Goal: Task Accomplishment & Management: Complete application form

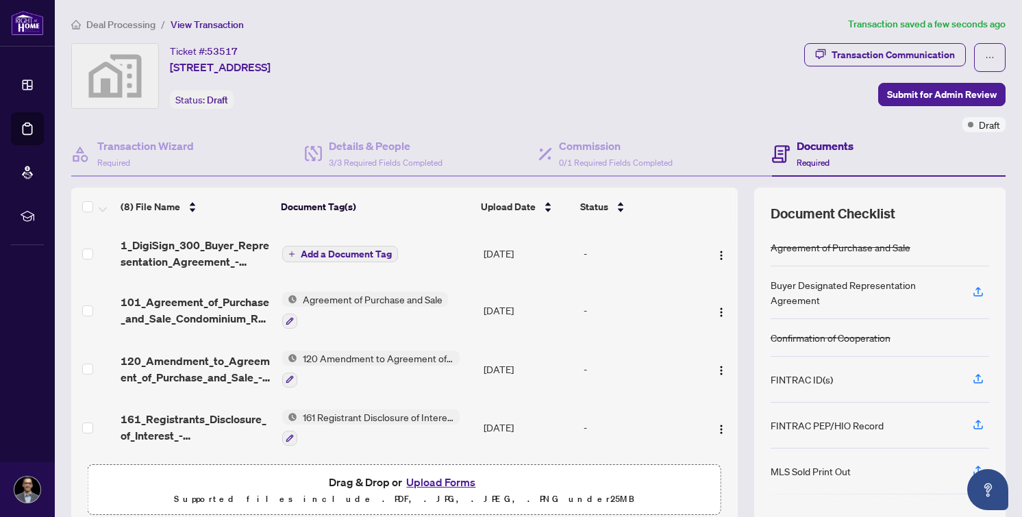
click at [359, 250] on span "Add a Document Tag" at bounding box center [346, 254] width 91 height 10
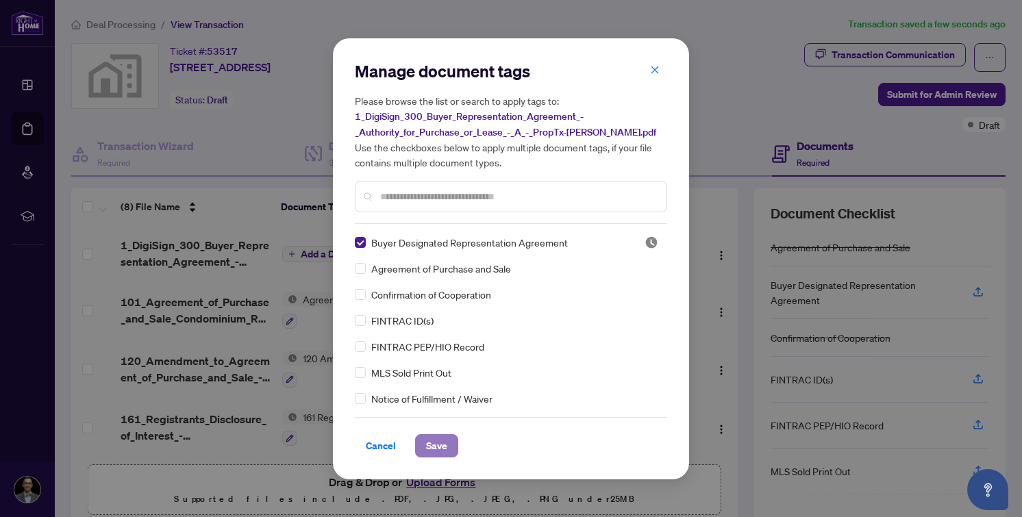
click at [437, 446] on span "Save" at bounding box center [436, 446] width 21 height 22
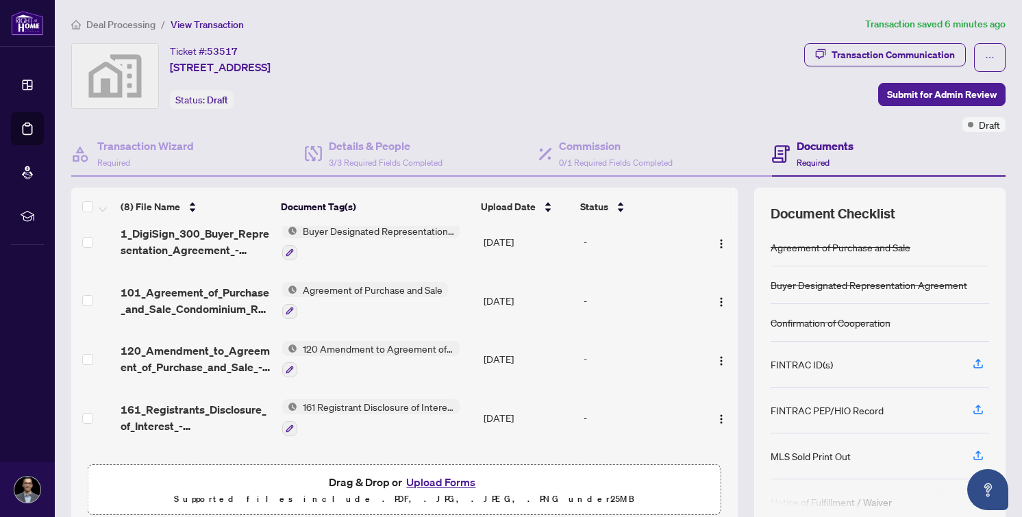
scroll to position [16, 0]
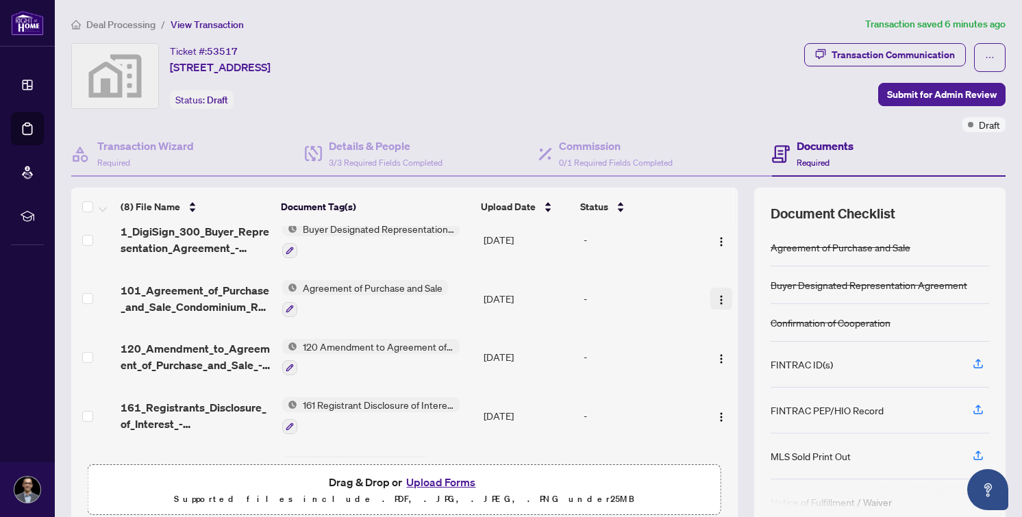
click at [716, 296] on img "button" at bounding box center [721, 299] width 11 height 11
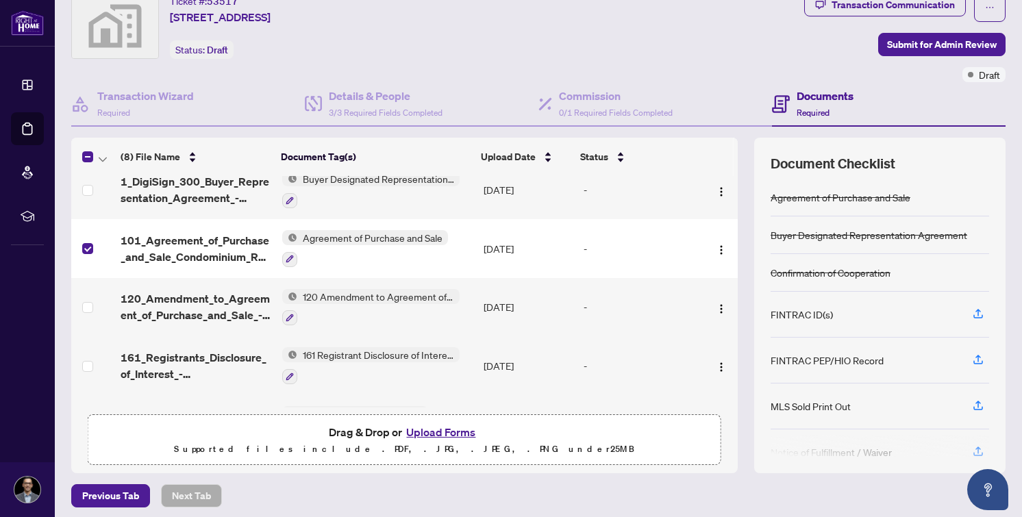
scroll to position [55, 0]
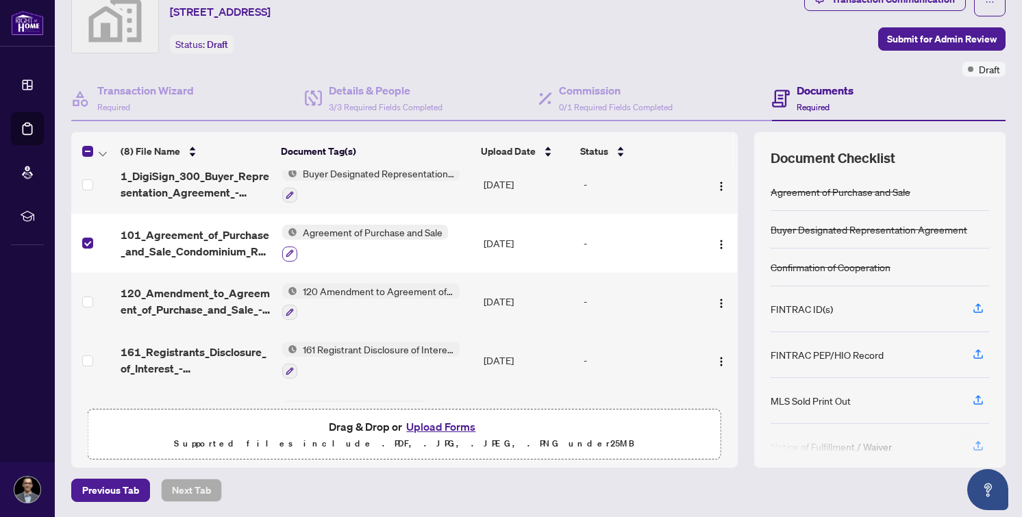
click at [286, 249] on icon "button" at bounding box center [290, 253] width 8 height 8
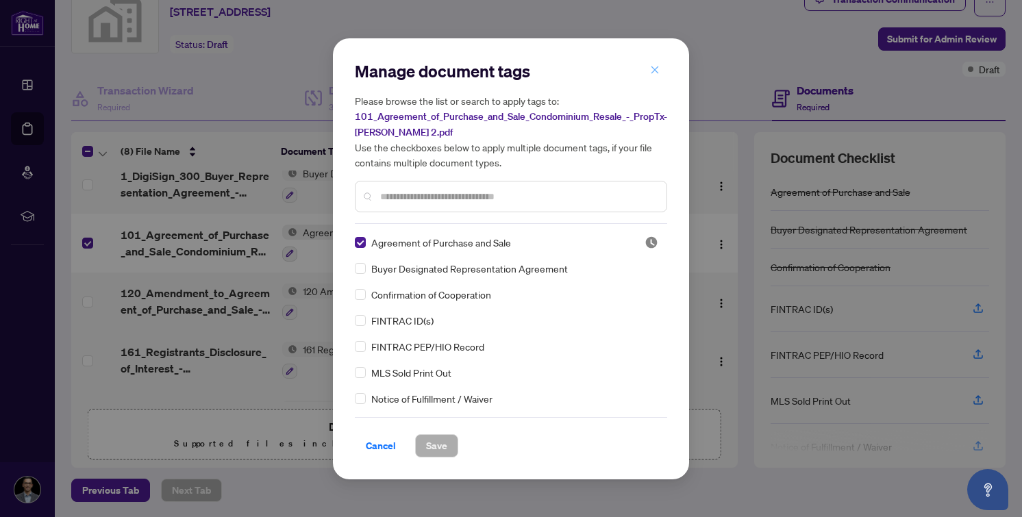
click at [658, 68] on icon "close" at bounding box center [655, 70] width 10 height 10
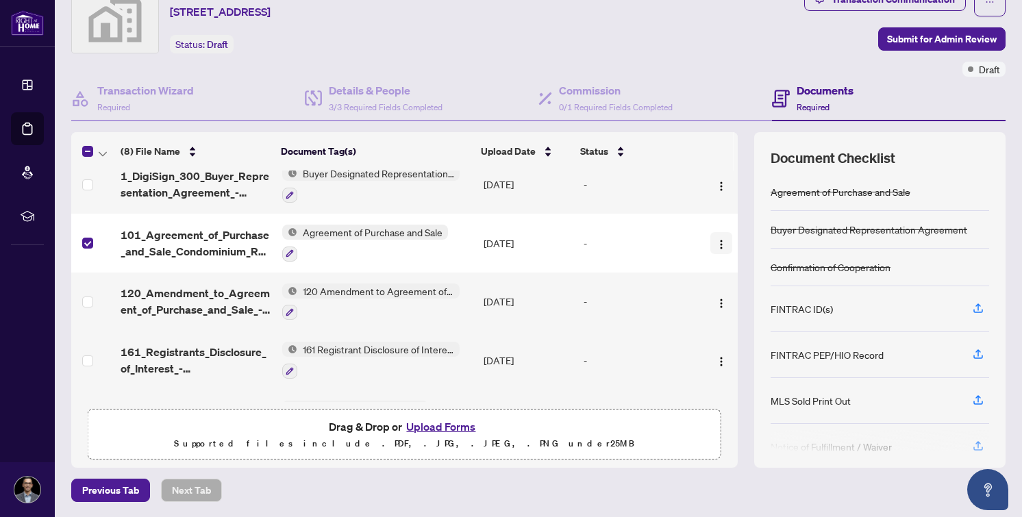
click at [716, 239] on img "button" at bounding box center [721, 244] width 11 height 11
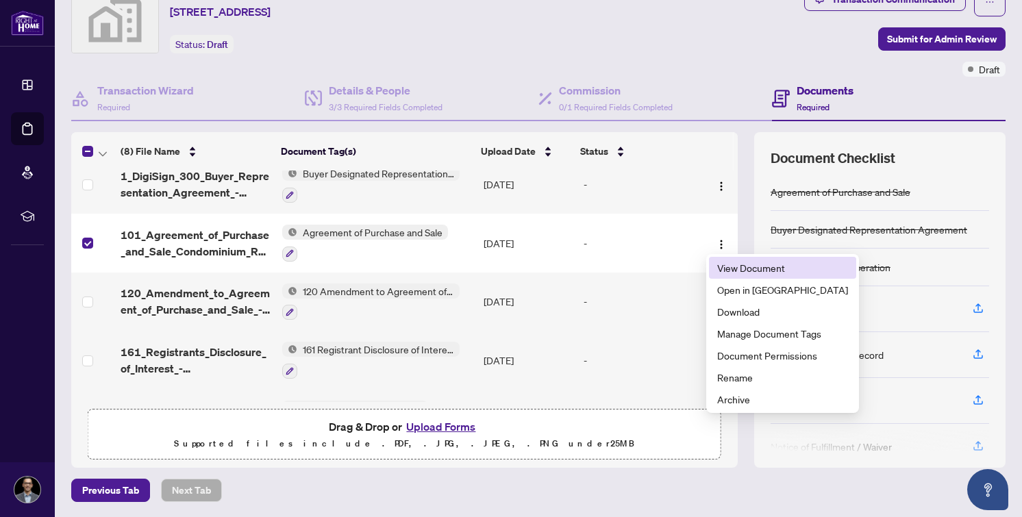
click at [759, 267] on span "View Document" at bounding box center [782, 267] width 131 height 15
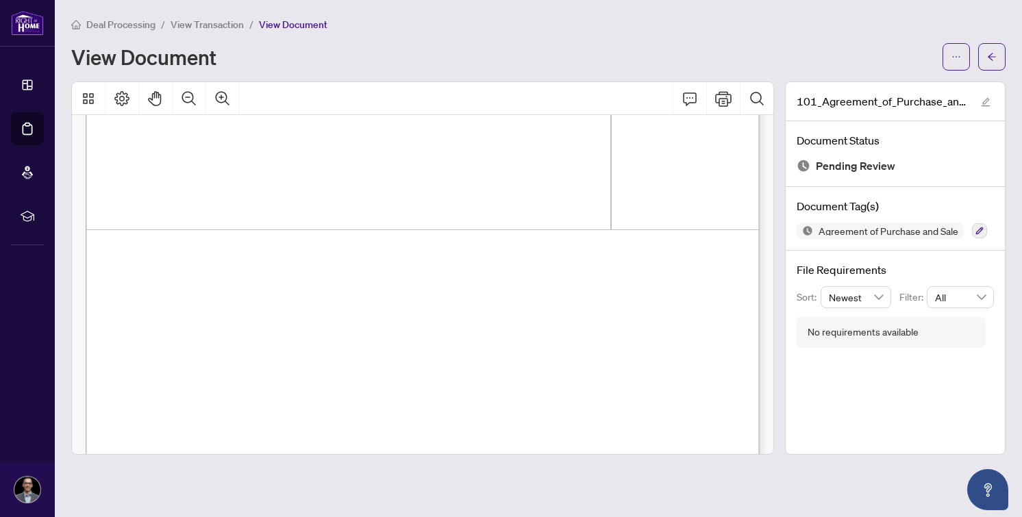
scroll to position [1726, 0]
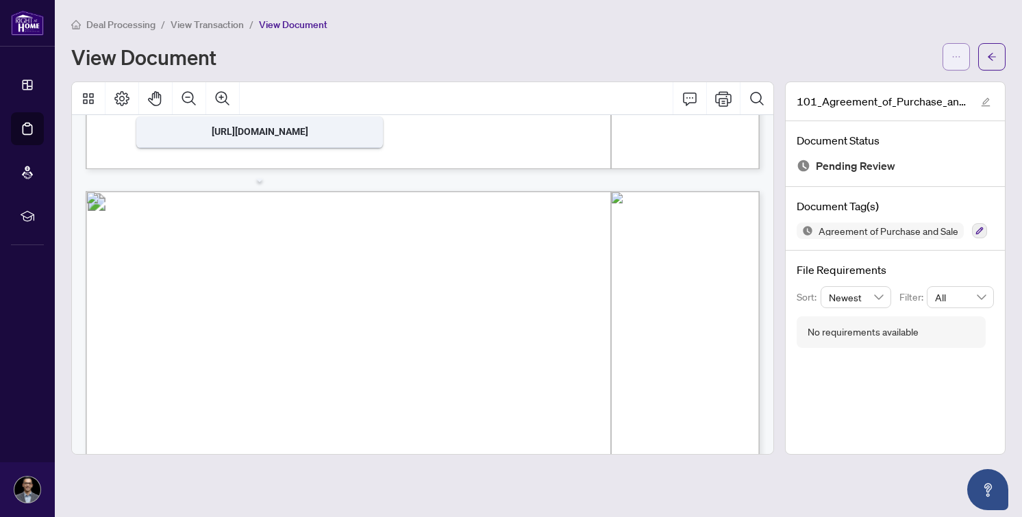
click at [944, 52] on button "button" at bounding box center [955, 56] width 27 height 27
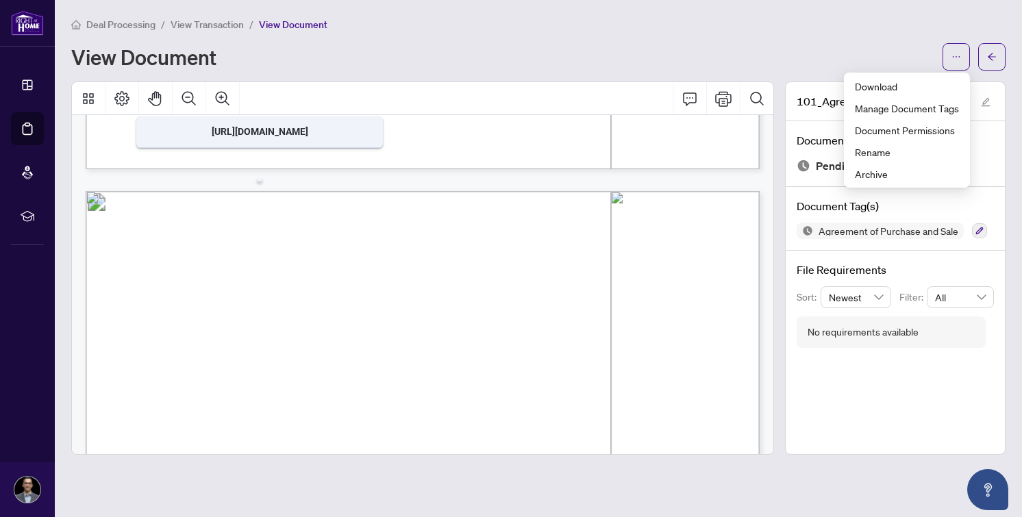
click at [582, 25] on div "Deal Processing / View Transaction / View Document" at bounding box center [538, 24] width 934 height 16
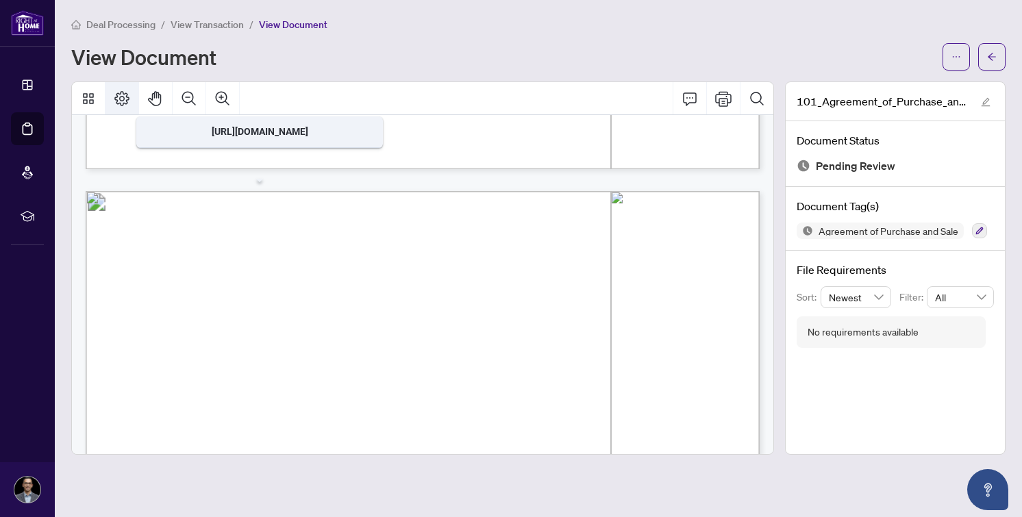
click at [118, 97] on icon "Page Layout" at bounding box center [122, 98] width 16 height 16
click at [411, 38] on div "Deal Processing / View Transaction / View Document View Document" at bounding box center [538, 43] width 934 height 54
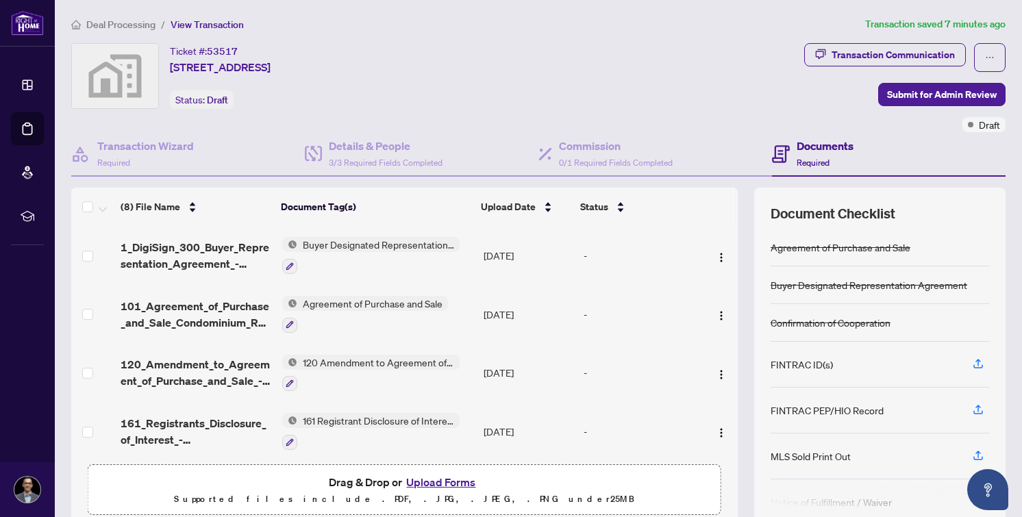
click at [81, 310] on td at bounding box center [93, 314] width 44 height 59
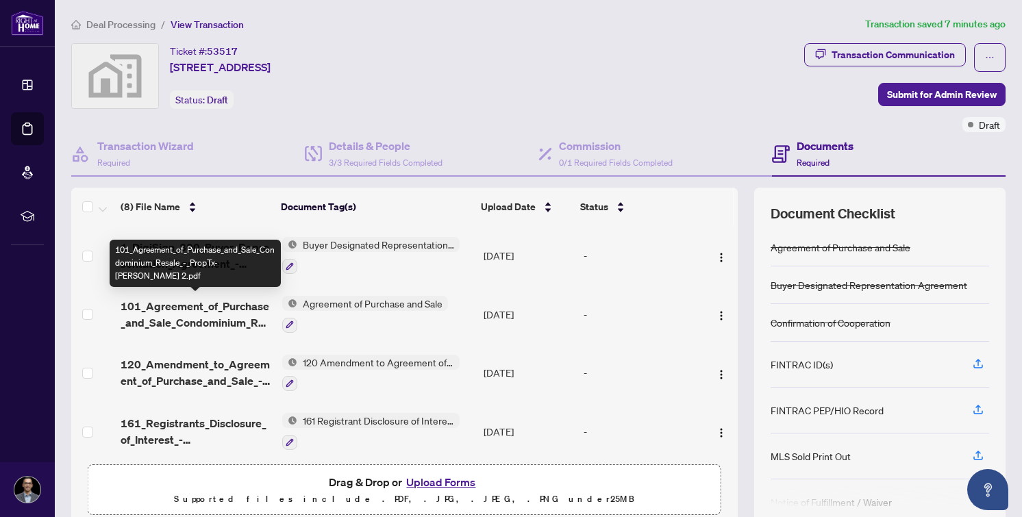
click at [167, 303] on span "101_Agreement_of_Purchase_and_Sale_Condominium_Resale_-_PropTx-[PERSON_NAME] 2.…" at bounding box center [196, 314] width 150 height 33
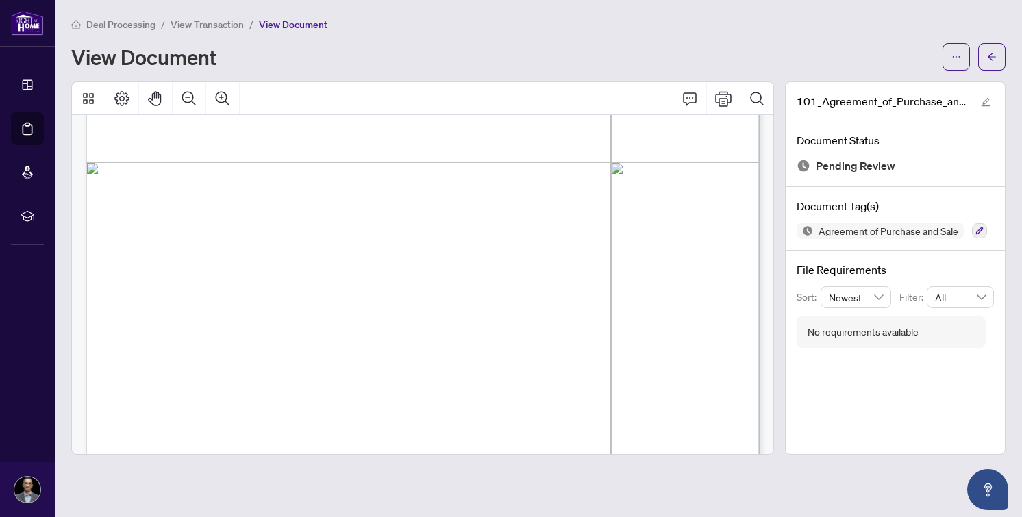
scroll to position [4057, 0]
click at [985, 103] on icon "edit" at bounding box center [986, 102] width 10 height 10
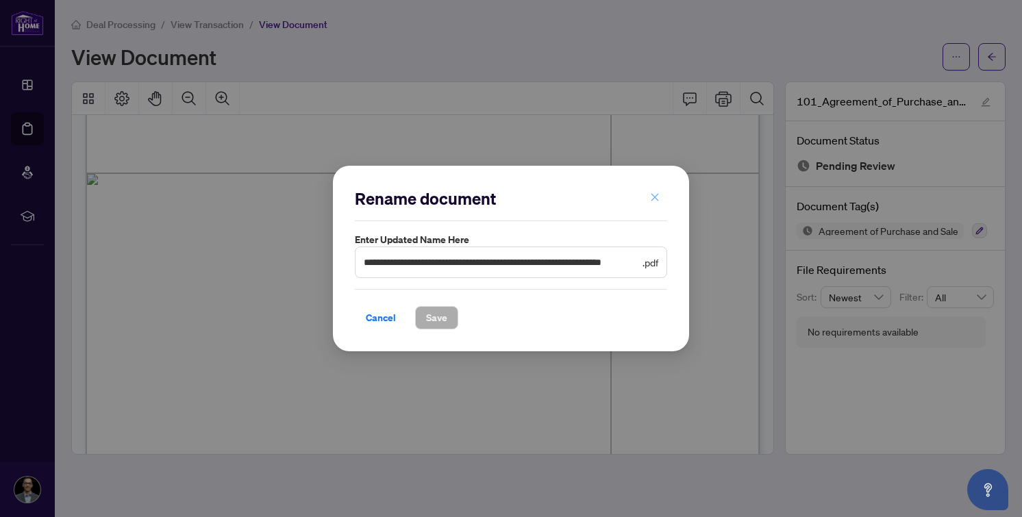
click at [665, 197] on button "button" at bounding box center [654, 197] width 27 height 23
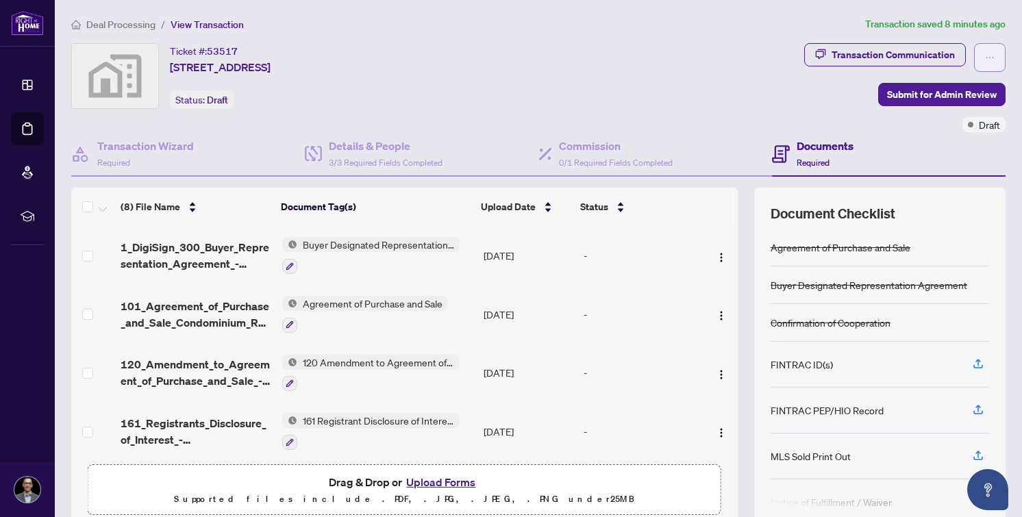
click at [989, 60] on icon "ellipsis" at bounding box center [990, 58] width 10 height 10
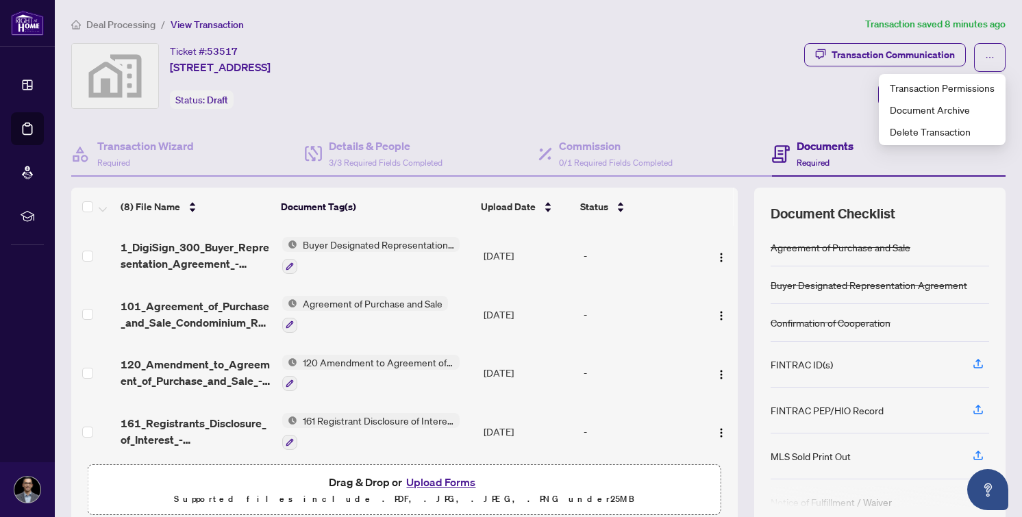
click at [707, 109] on div "Ticket #: 53517 [STREET_ADDRESS] Status: Draft" at bounding box center [434, 87] width 733 height 89
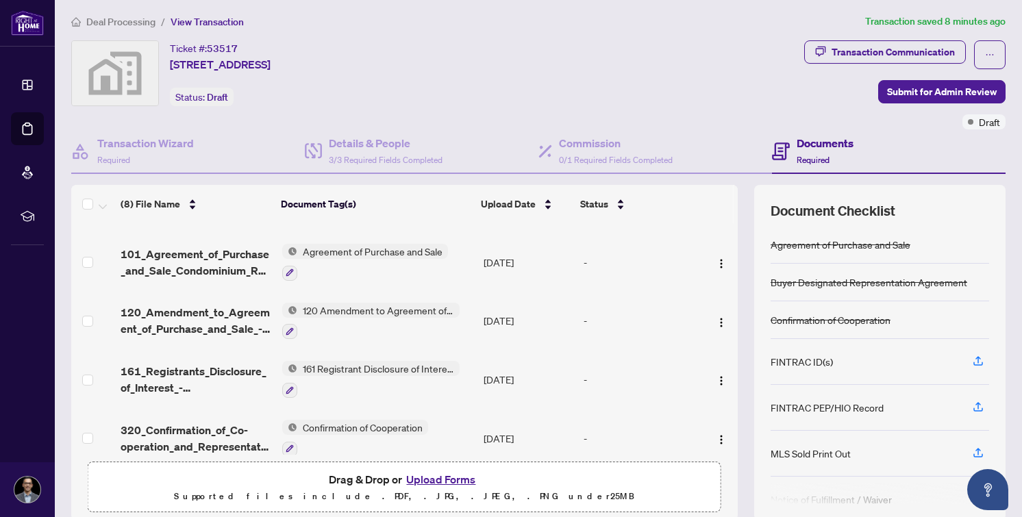
scroll to position [47, 0]
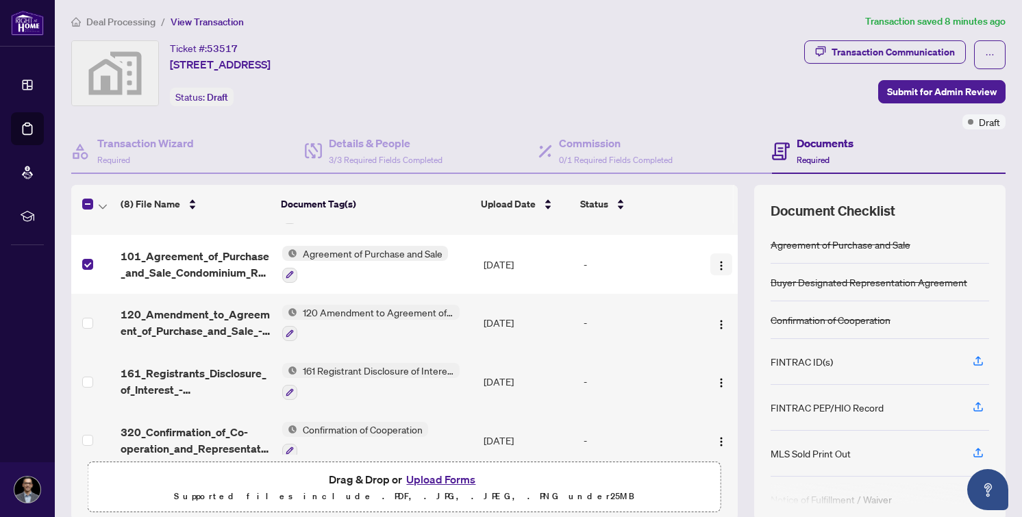
click at [716, 260] on img "button" at bounding box center [721, 265] width 11 height 11
click at [995, 55] on button "button" at bounding box center [990, 54] width 32 height 29
click at [568, 75] on div "Ticket #: 53517 [STREET_ADDRESS] Status: Draft" at bounding box center [434, 73] width 727 height 66
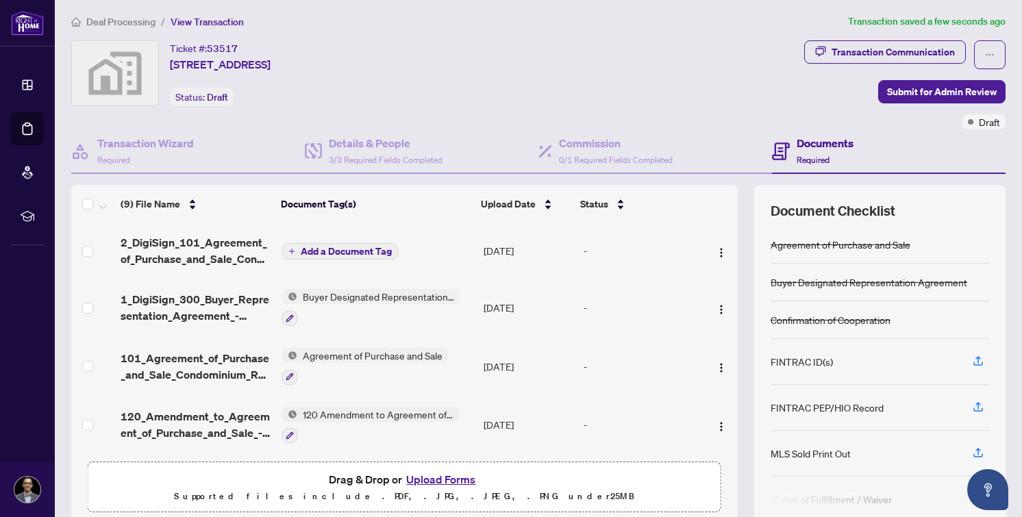
scroll to position [0, 0]
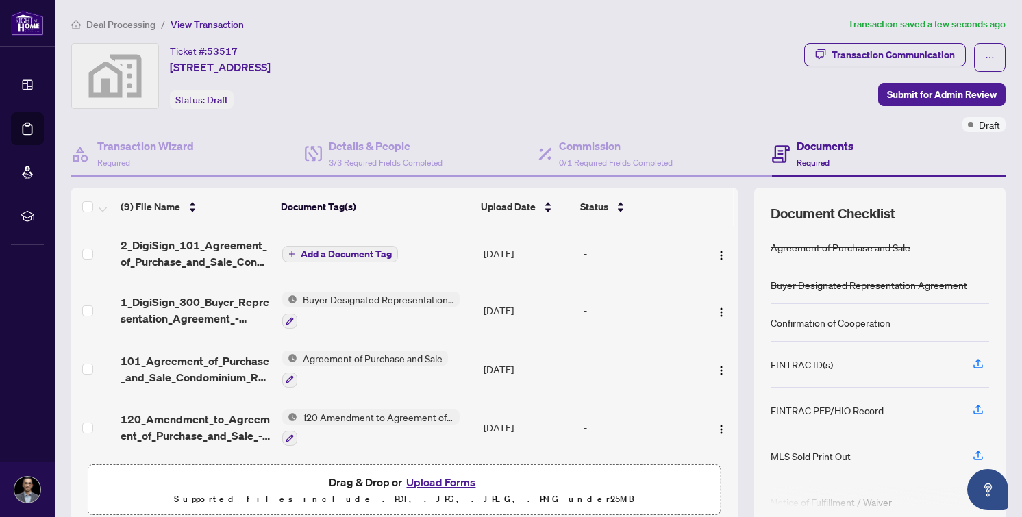
click at [342, 253] on span "Add a Document Tag" at bounding box center [346, 254] width 91 height 10
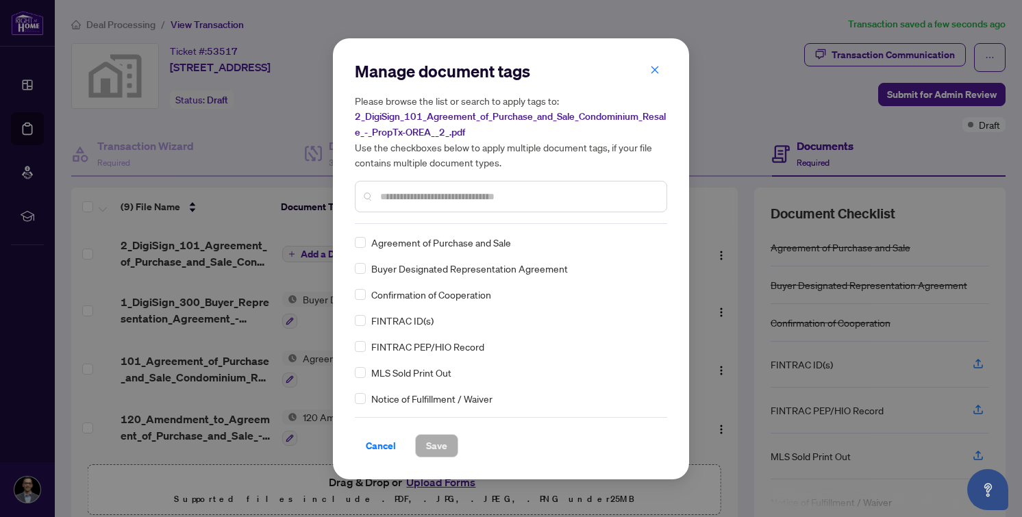
click at [401, 247] on span "Agreement of Purchase and Sale" at bounding box center [441, 242] width 140 height 15
click at [444, 447] on span "Save" at bounding box center [436, 446] width 21 height 22
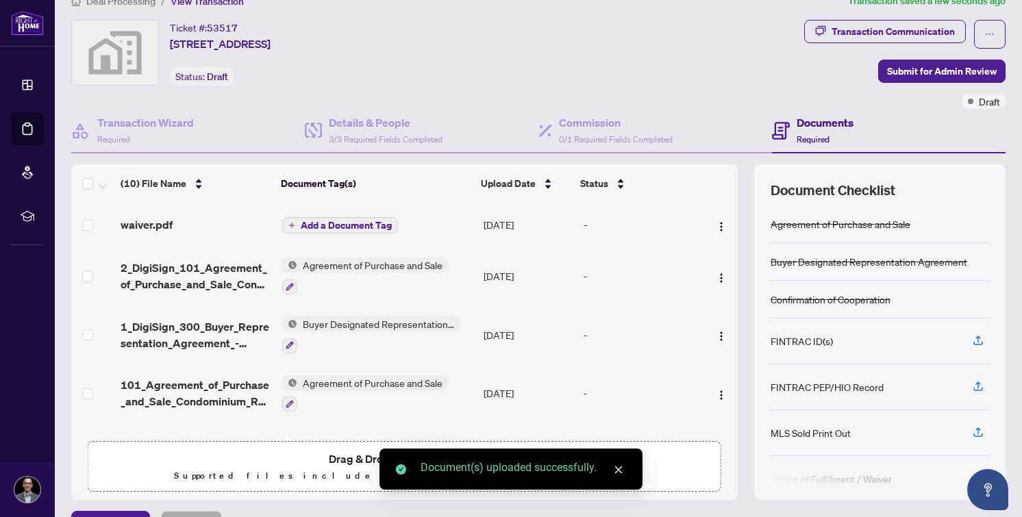
click at [364, 223] on span "Add a Document Tag" at bounding box center [346, 226] width 91 height 10
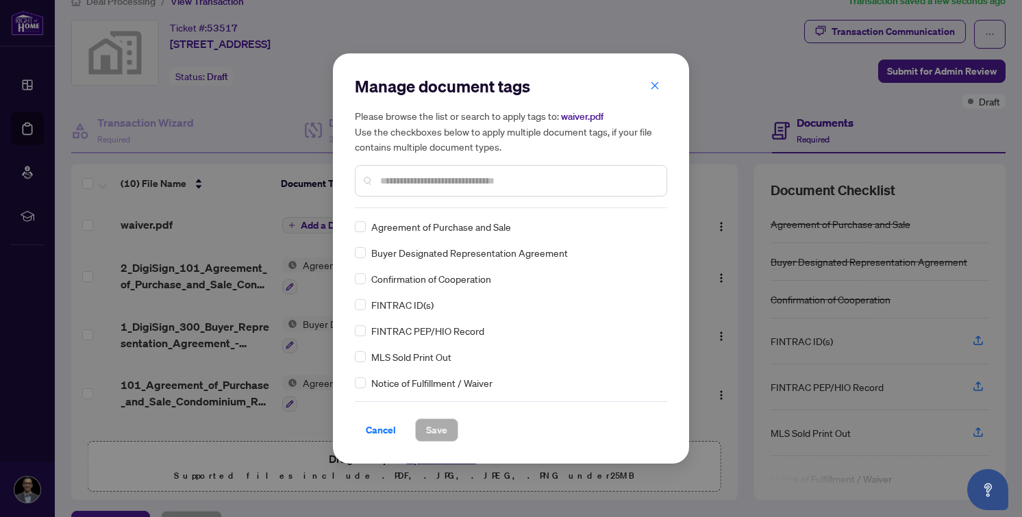
click at [423, 182] on input "text" at bounding box center [517, 180] width 275 height 15
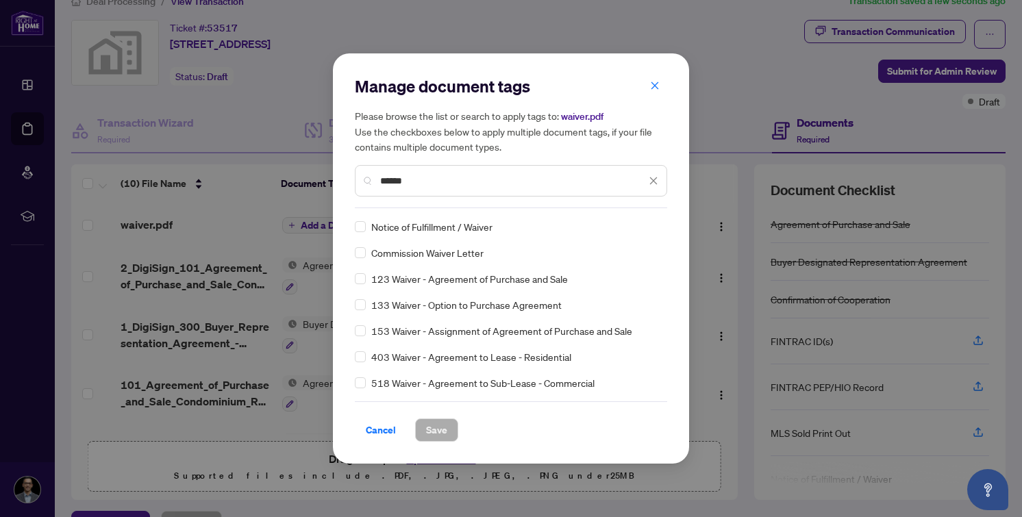
type input "******"
click at [440, 431] on span "Save" at bounding box center [436, 430] width 21 height 22
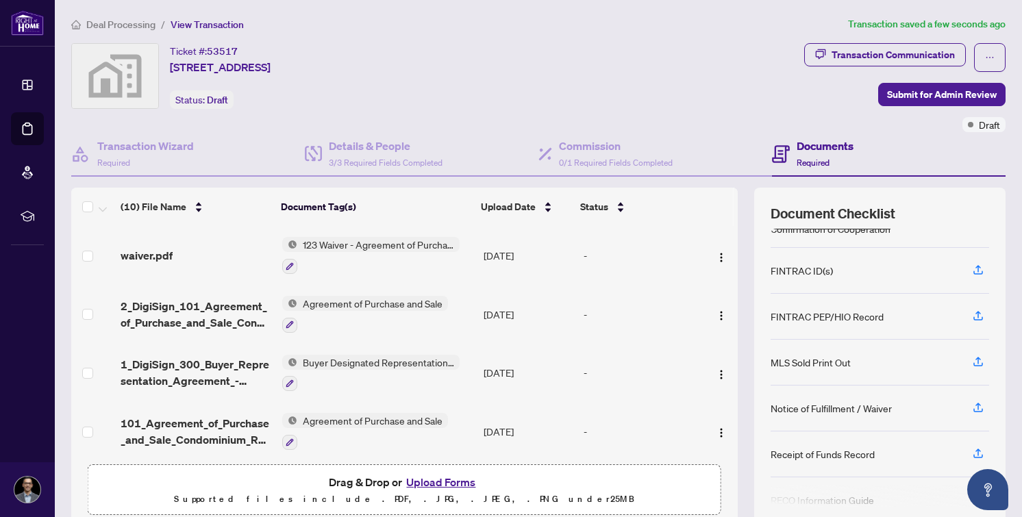
scroll to position [110, 0]
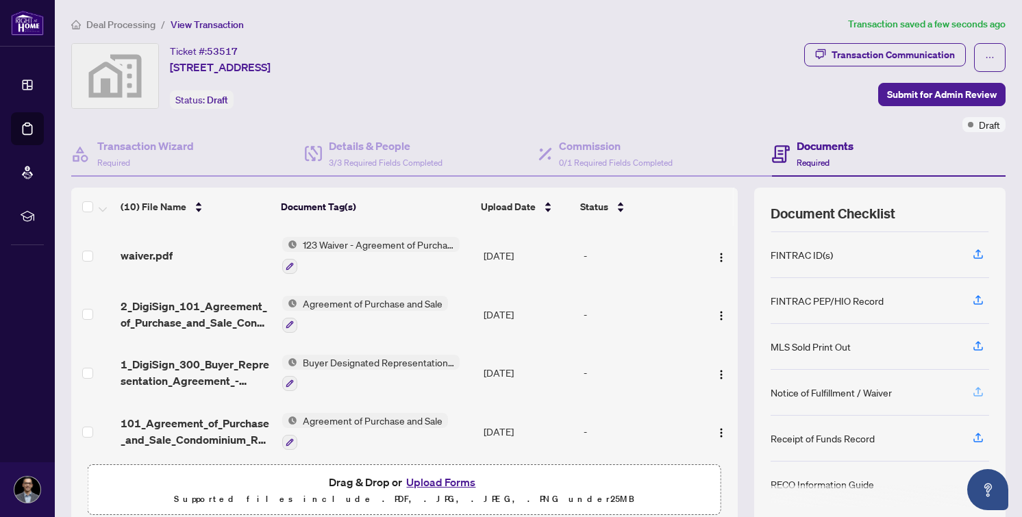
click at [976, 392] on icon "button" at bounding box center [978, 392] width 12 height 12
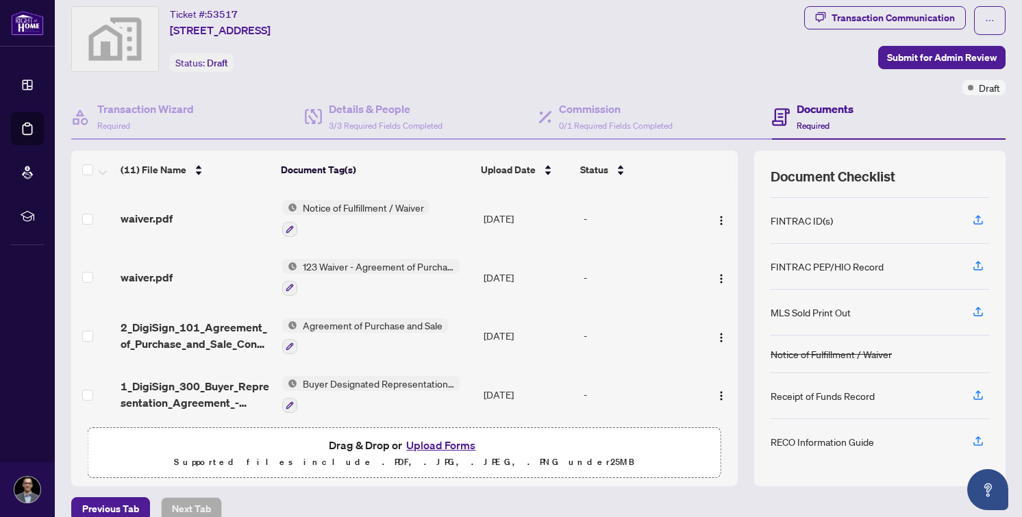
scroll to position [51, 0]
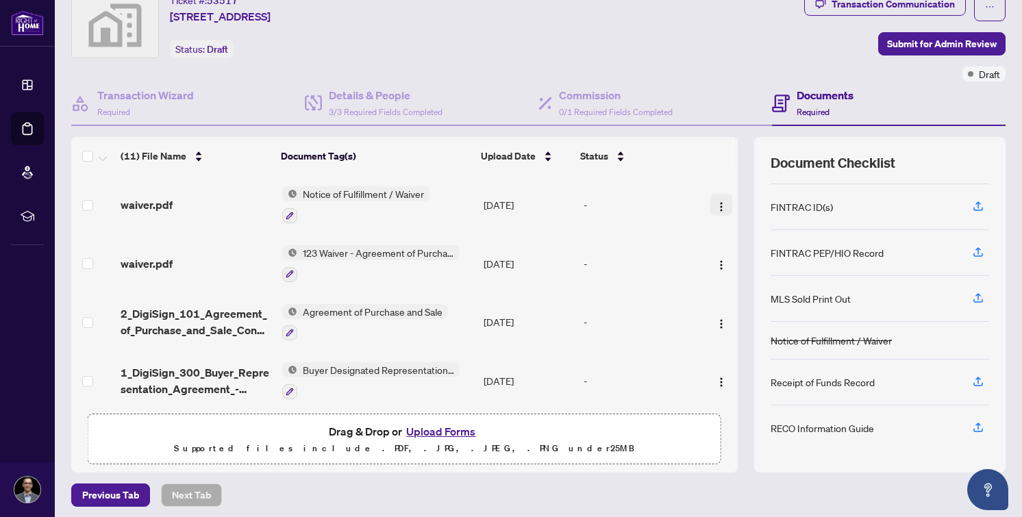
click at [719, 201] on img "button" at bounding box center [721, 206] width 11 height 11
click at [736, 97] on div "Commission 0/1 Required Fields Completed" at bounding box center [655, 103] width 234 height 45
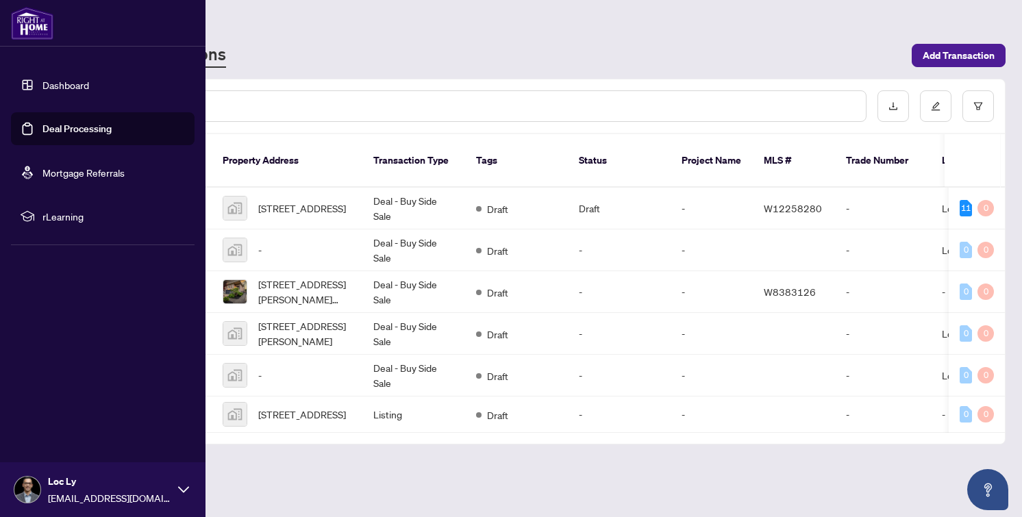
click at [66, 129] on link "Deal Processing" at bounding box center [76, 129] width 69 height 12
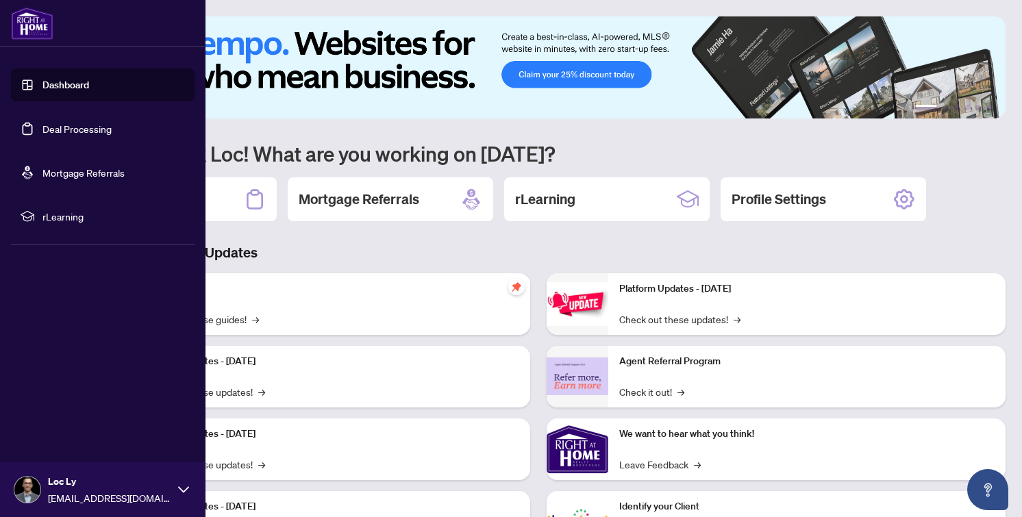
click at [66, 131] on link "Deal Processing" at bounding box center [76, 129] width 69 height 12
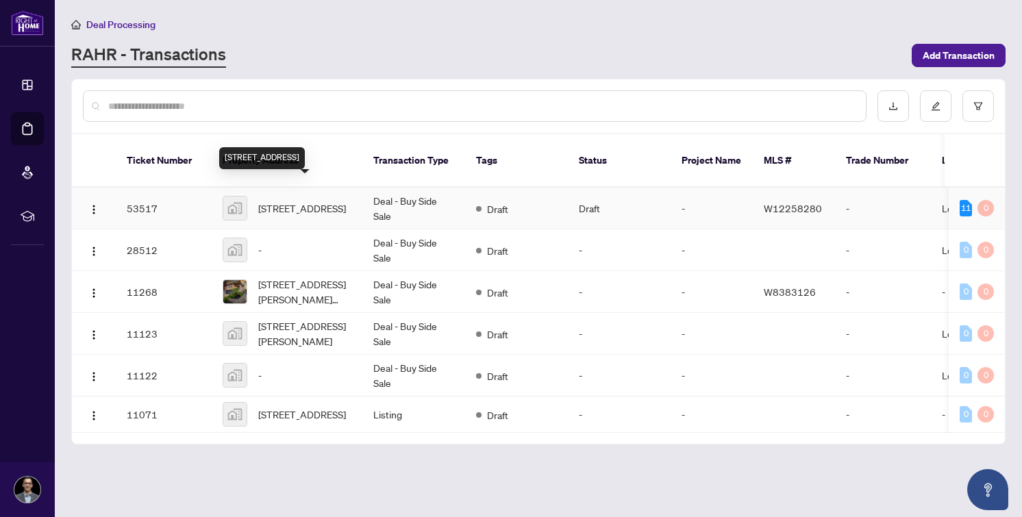
click at [275, 201] on span "[STREET_ADDRESS]" at bounding box center [302, 208] width 88 height 15
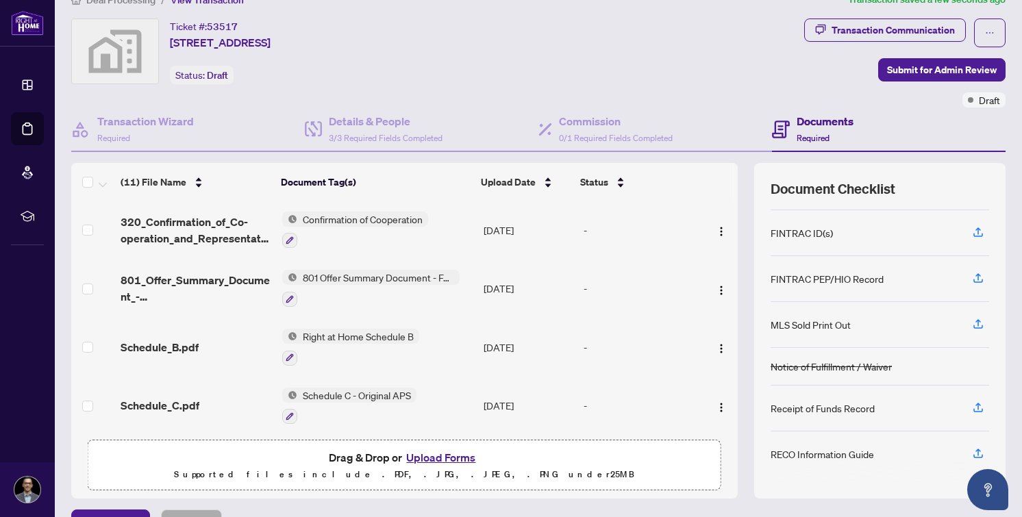
scroll to position [55, 0]
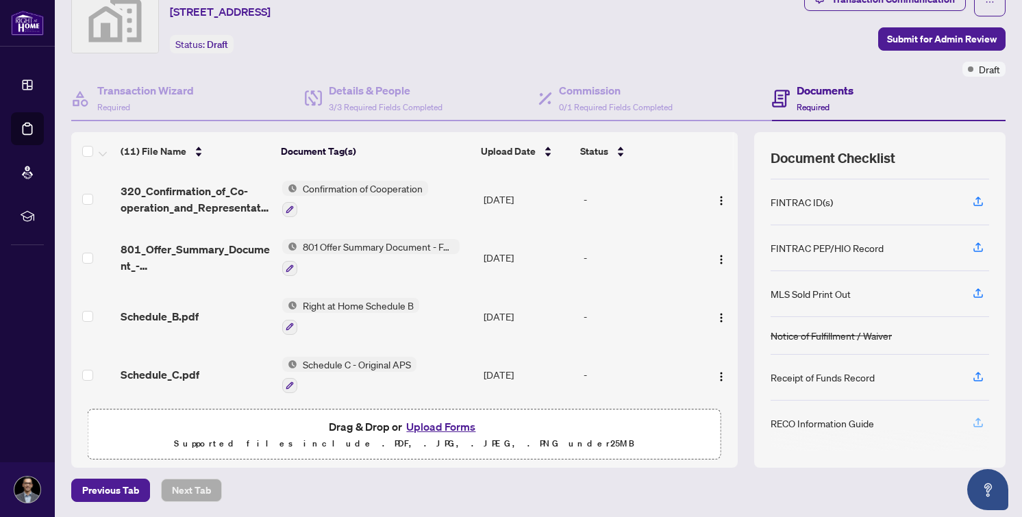
click at [977, 420] on icon "button" at bounding box center [977, 421] width 5 height 7
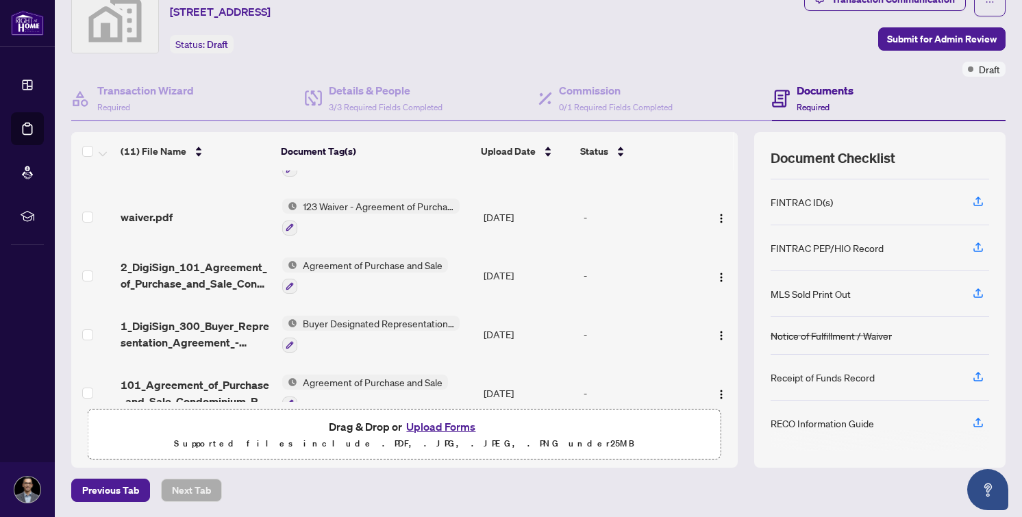
scroll to position [38, 0]
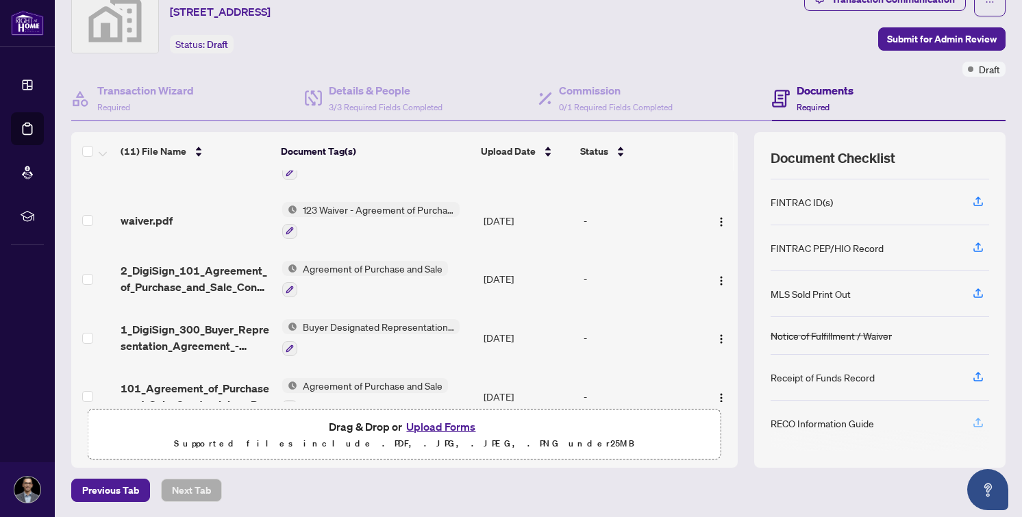
click at [976, 418] on icon "button" at bounding box center [977, 421] width 5 height 7
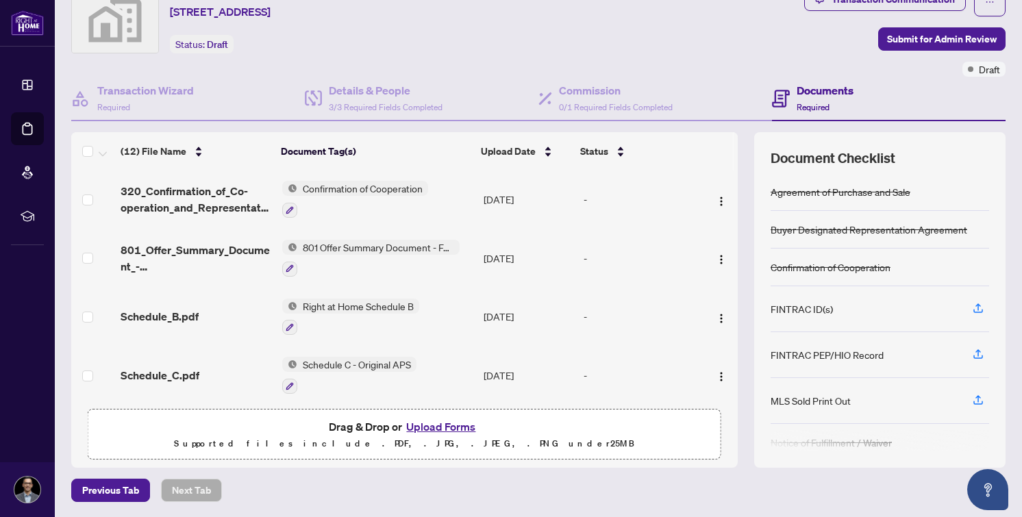
scroll to position [0, 0]
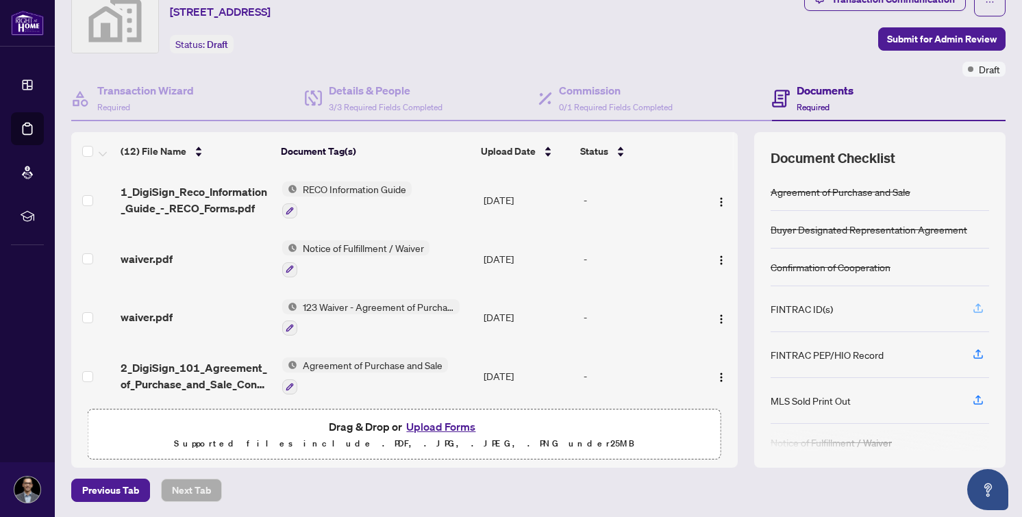
click at [977, 309] on icon "button" at bounding box center [978, 308] width 12 height 12
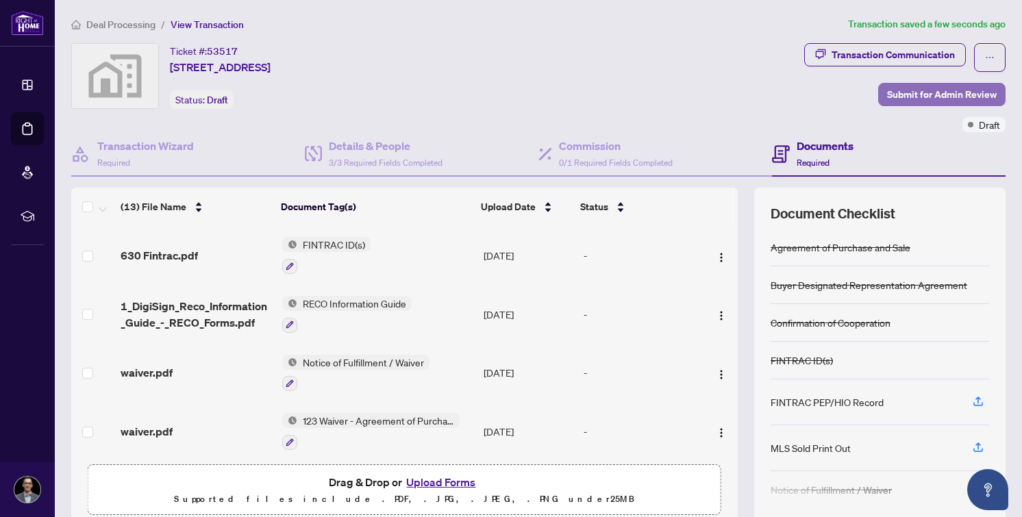
click at [910, 95] on span "Submit for Admin Review" at bounding box center [942, 95] width 110 height 22
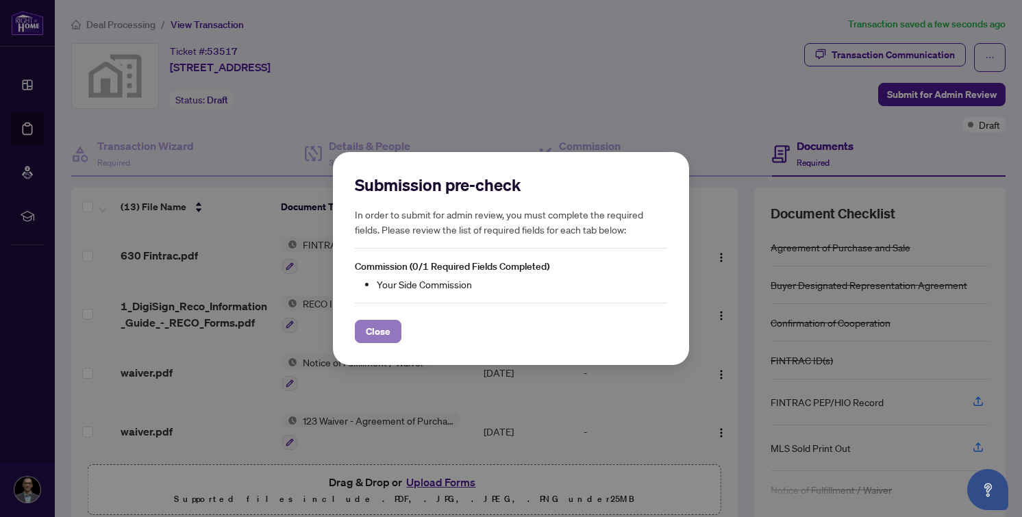
click at [381, 329] on span "Close" at bounding box center [378, 331] width 25 height 22
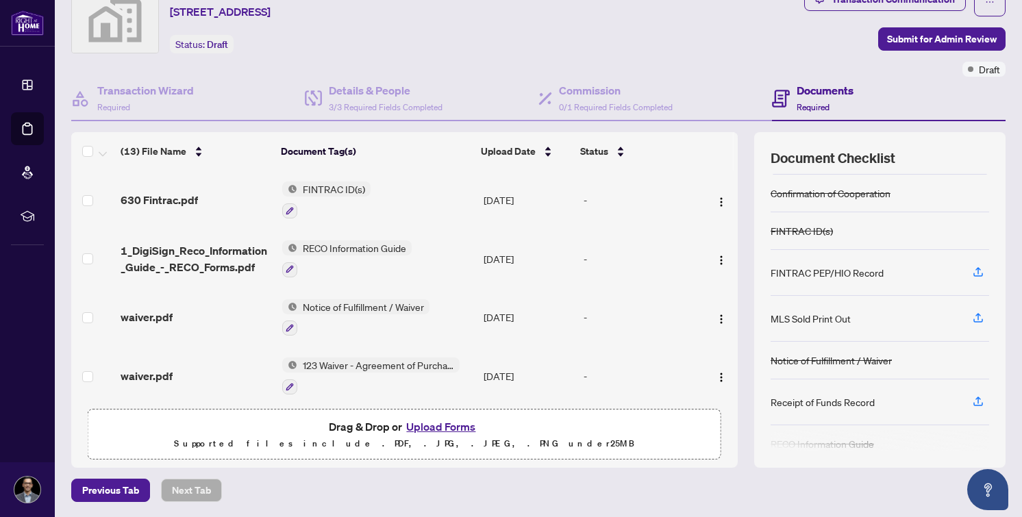
scroll to position [90, 0]
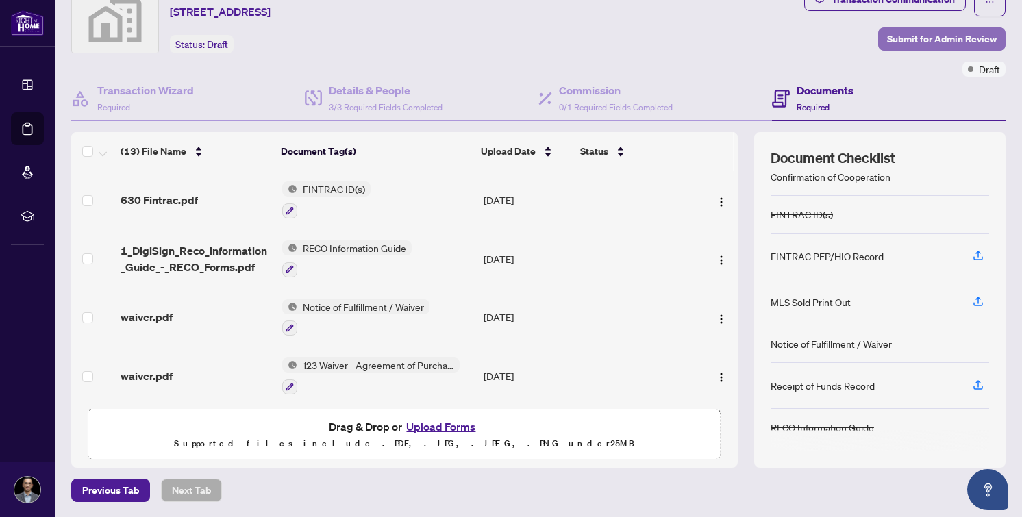
click at [917, 34] on span "Submit for Admin Review" at bounding box center [942, 39] width 110 height 22
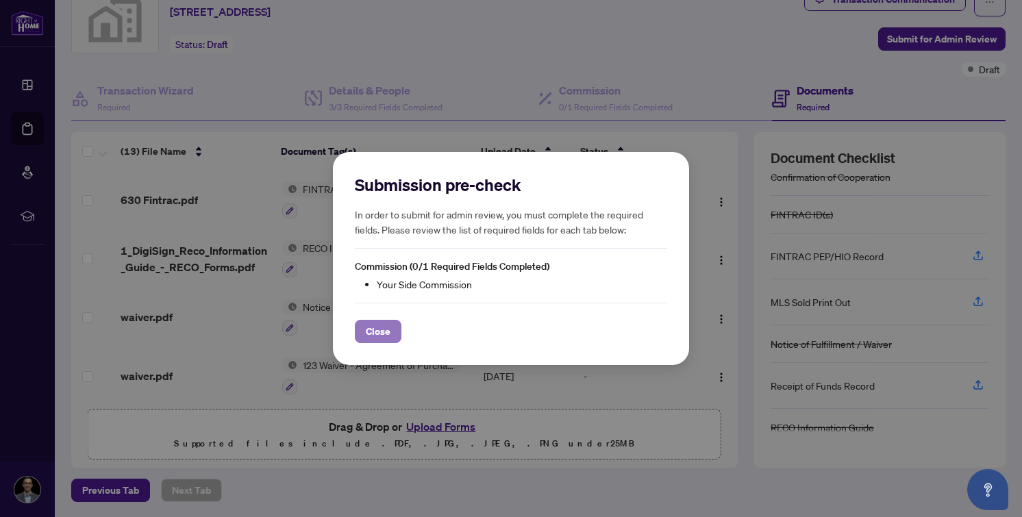
click at [387, 327] on span "Close" at bounding box center [378, 331] width 25 height 22
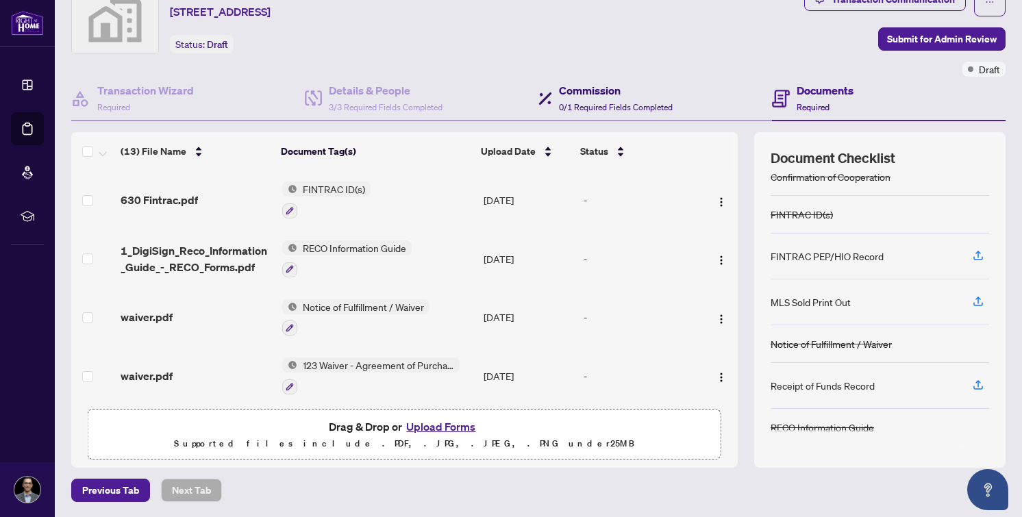
click at [573, 108] on span "0/1 Required Fields Completed" at bounding box center [616, 107] width 114 height 10
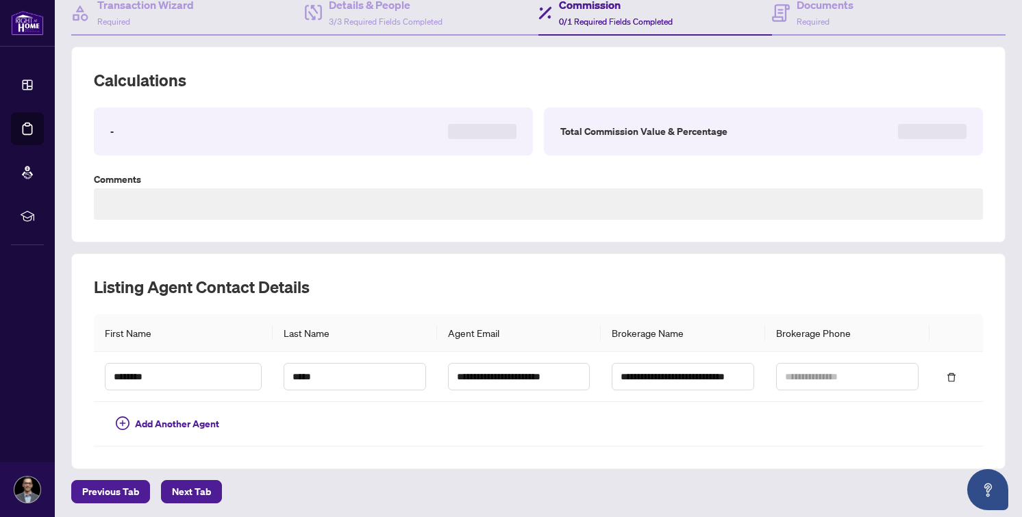
scroll to position [142, 0]
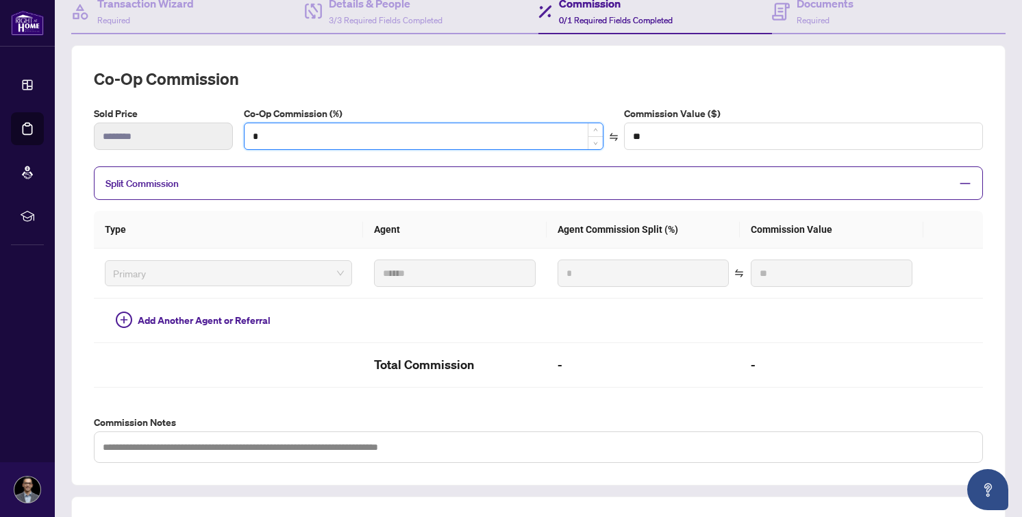
click at [362, 142] on input "*" at bounding box center [423, 136] width 358 height 26
type input "*"
type input "*******"
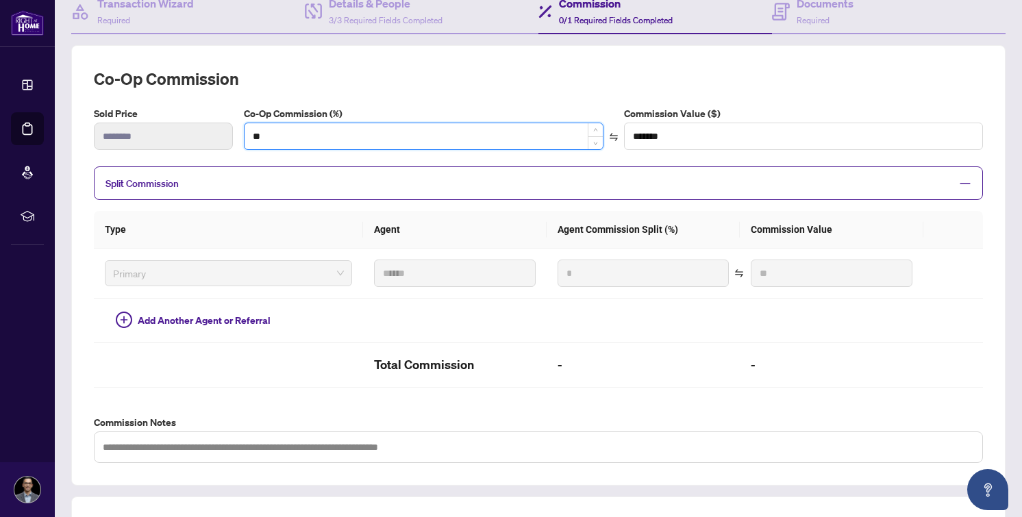
type input "***"
type input "*******"
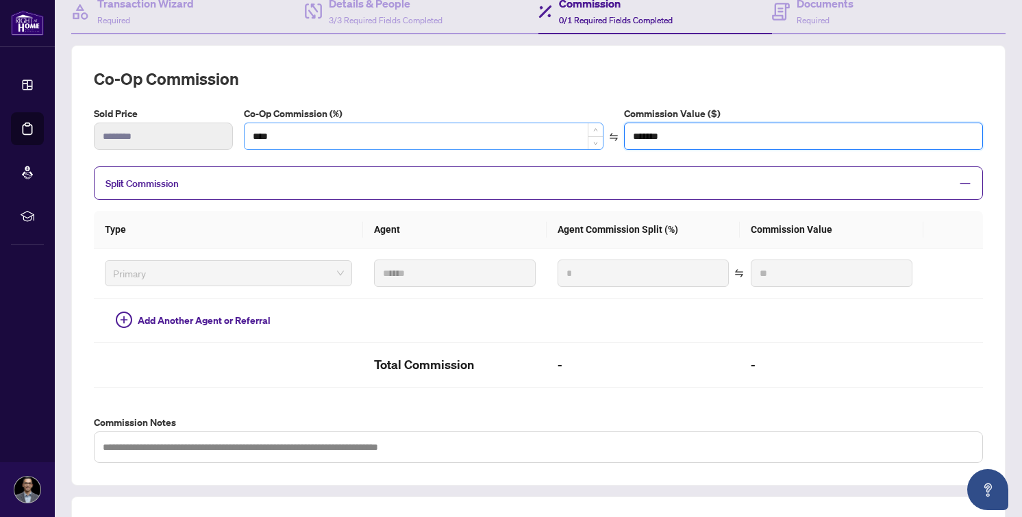
type input "***"
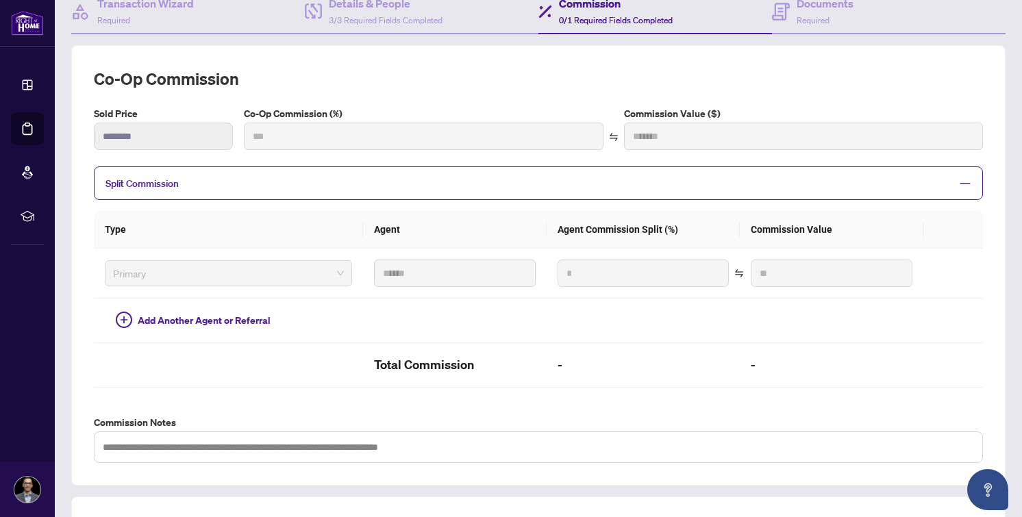
type input "***"
type input "*******"
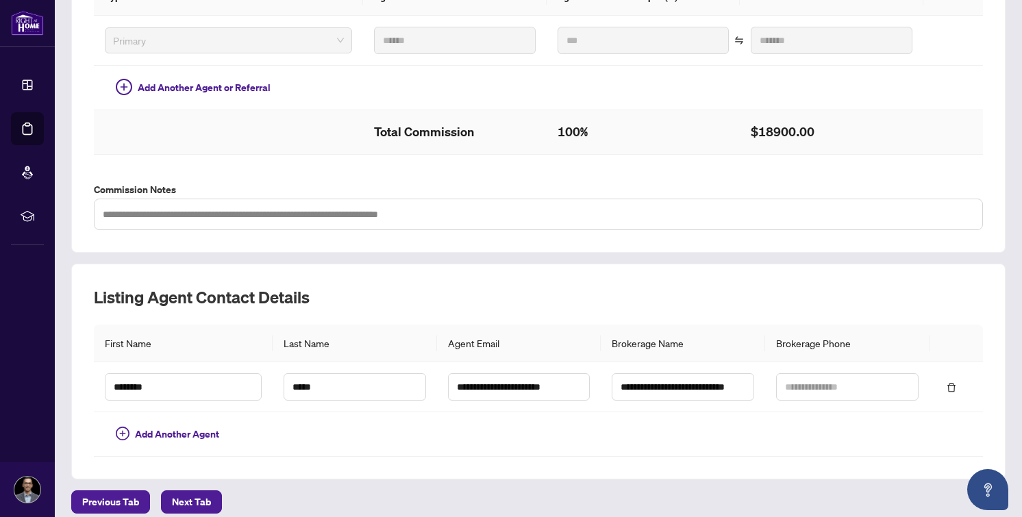
scroll to position [386, 0]
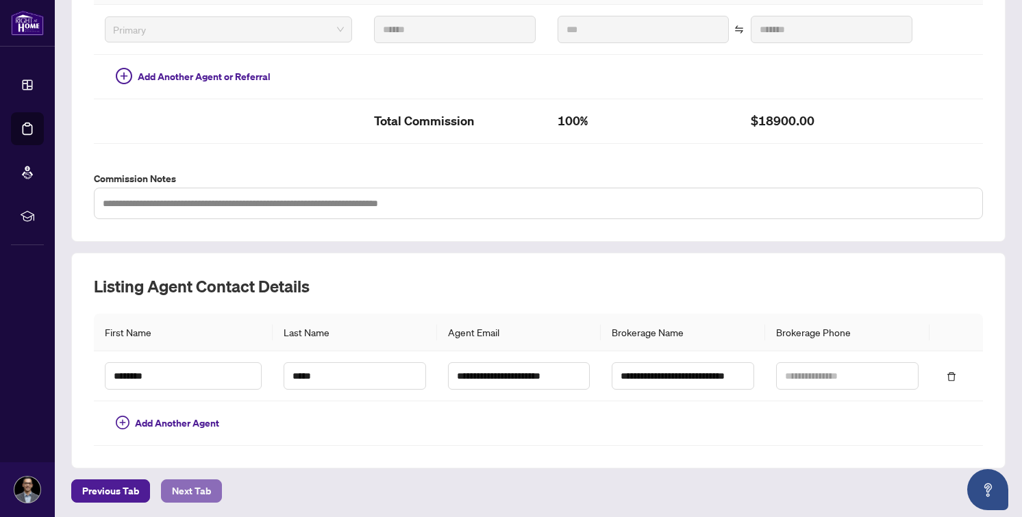
click at [200, 486] on span "Next Tab" at bounding box center [191, 491] width 39 height 22
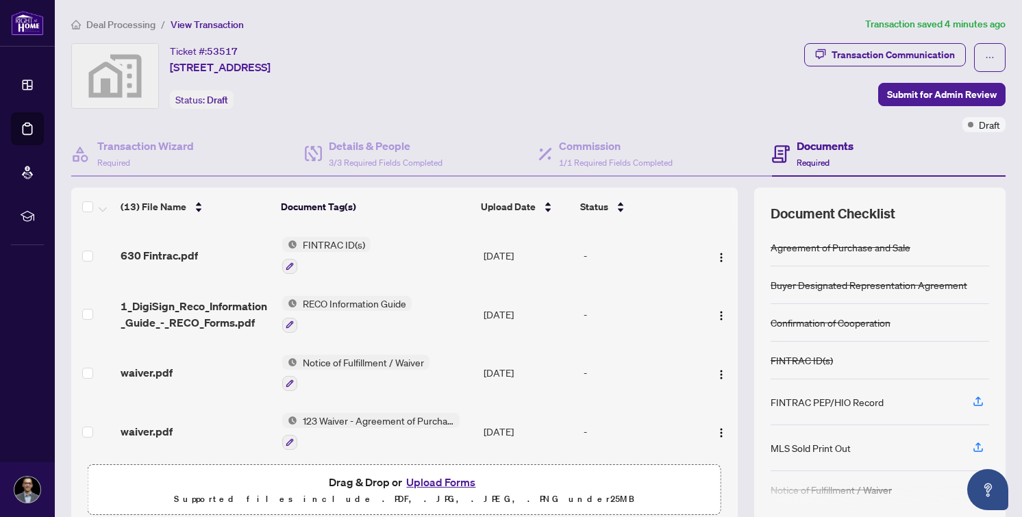
click at [720, 118] on div "Ticket #: 53517 [STREET_ADDRESS] Status: Draft" at bounding box center [434, 87] width 733 height 89
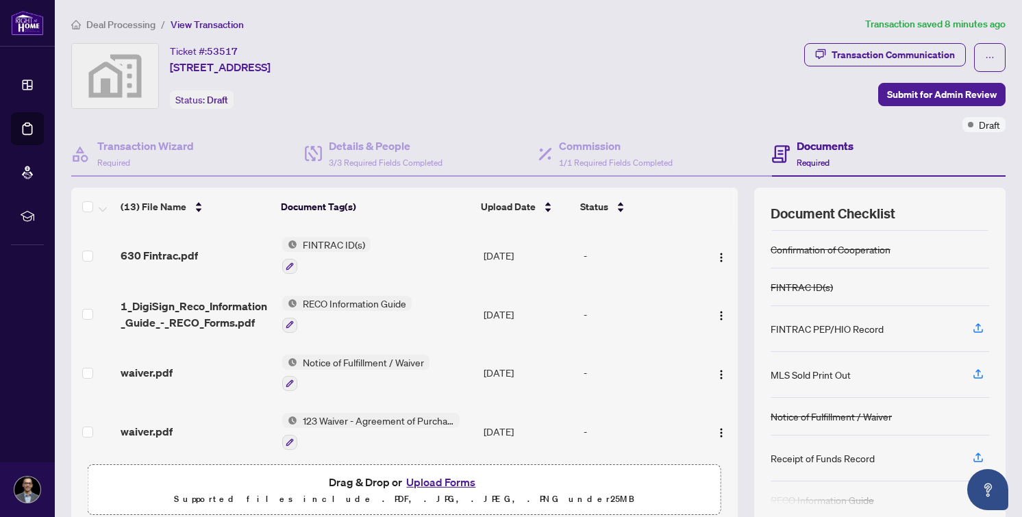
scroll to position [90, 0]
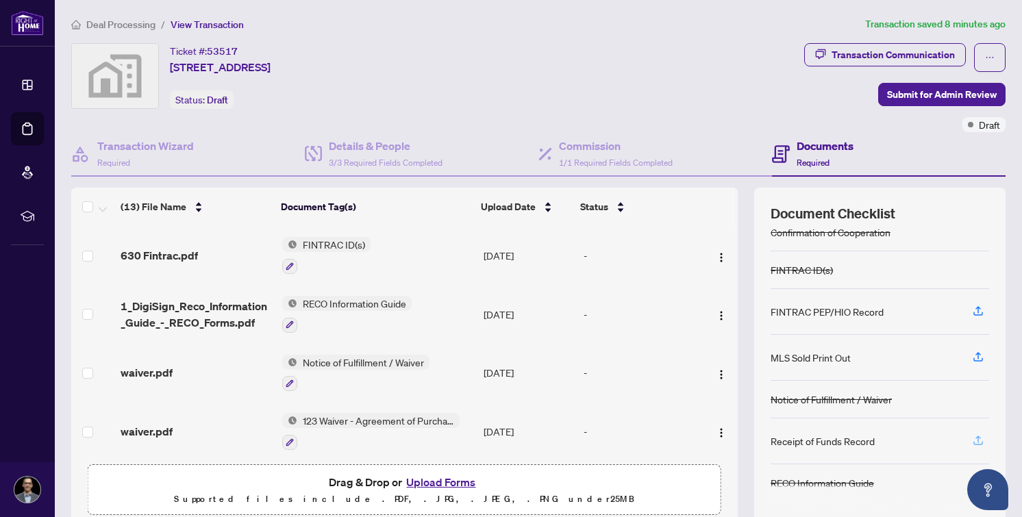
click at [979, 436] on icon "button" at bounding box center [977, 439] width 5 height 7
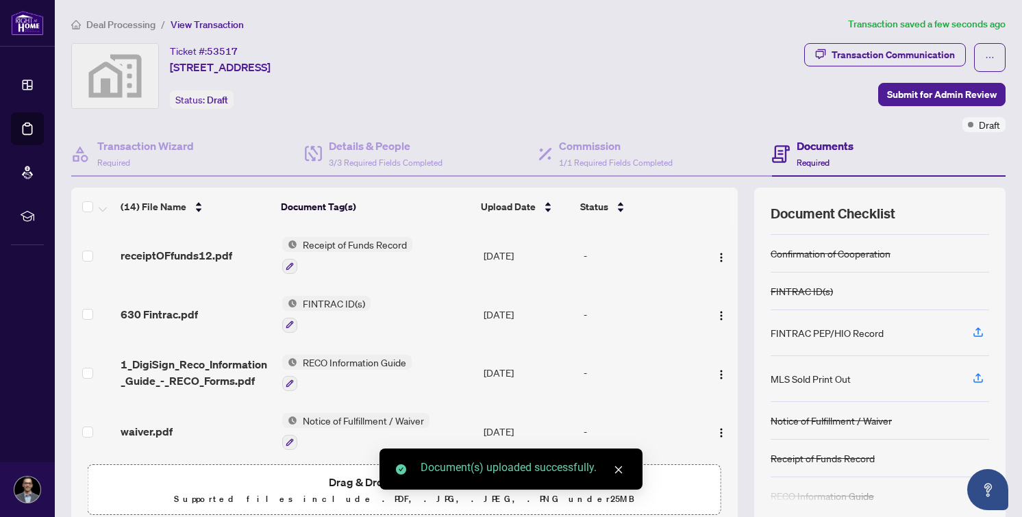
scroll to position [82, 0]
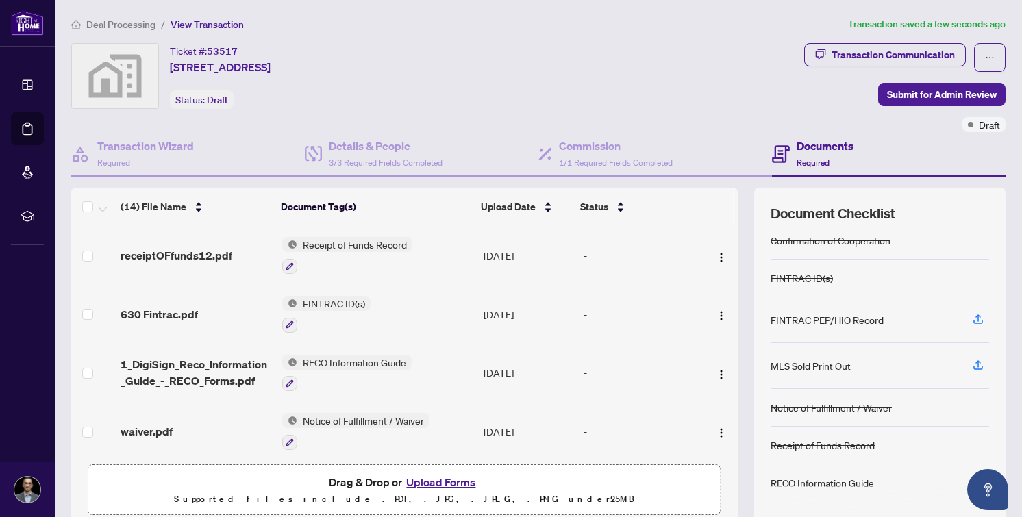
click at [442, 479] on button "Upload Forms" at bounding box center [440, 482] width 77 height 18
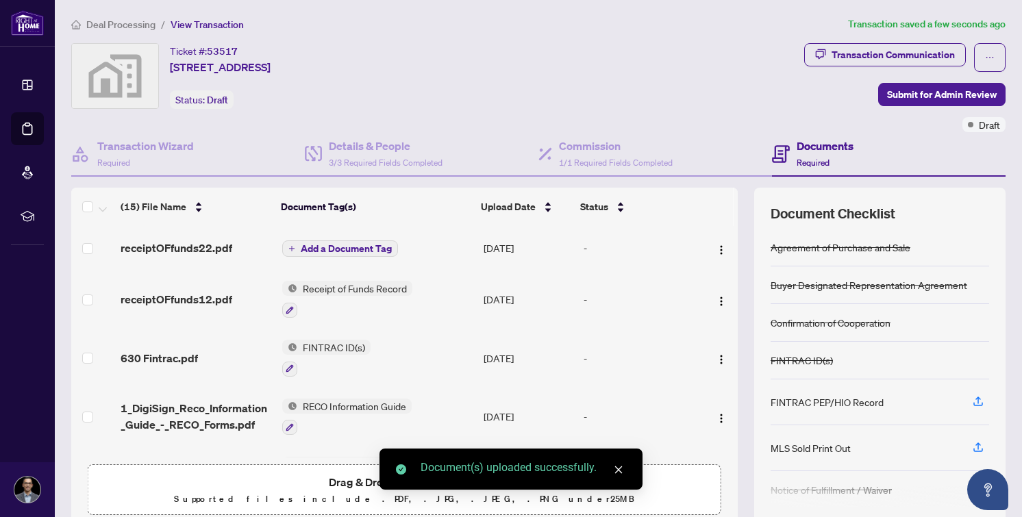
click at [358, 244] on span "Add a Document Tag" at bounding box center [346, 249] width 91 height 10
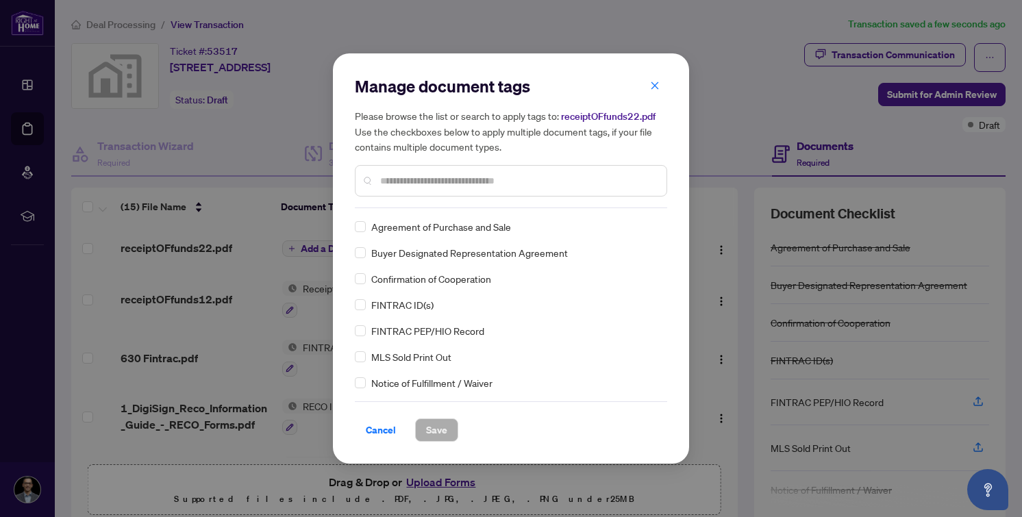
click at [401, 205] on div "Manage document tags Please browse the list or search to apply tags to: receipt…" at bounding box center [511, 141] width 312 height 133
click at [398, 174] on input "text" at bounding box center [517, 180] width 275 height 15
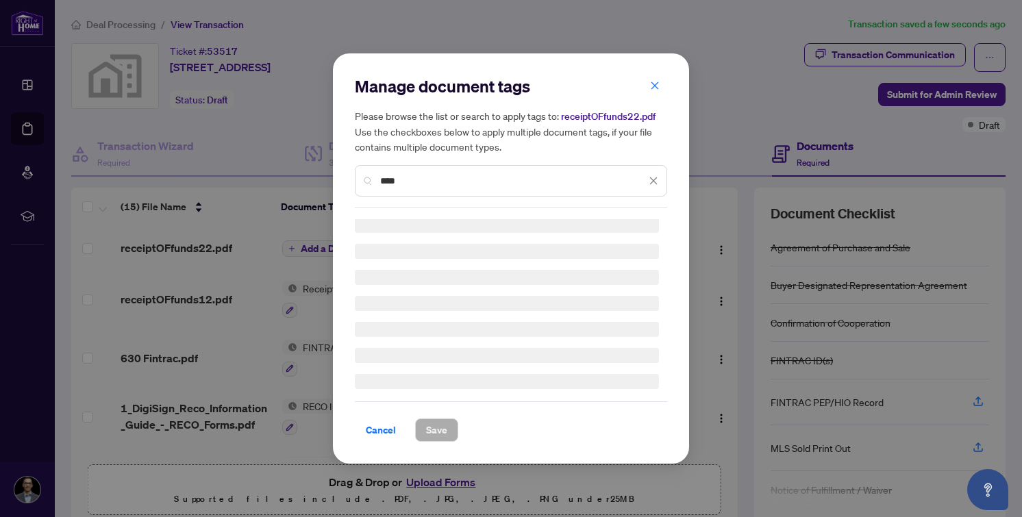
scroll to position [0, 0]
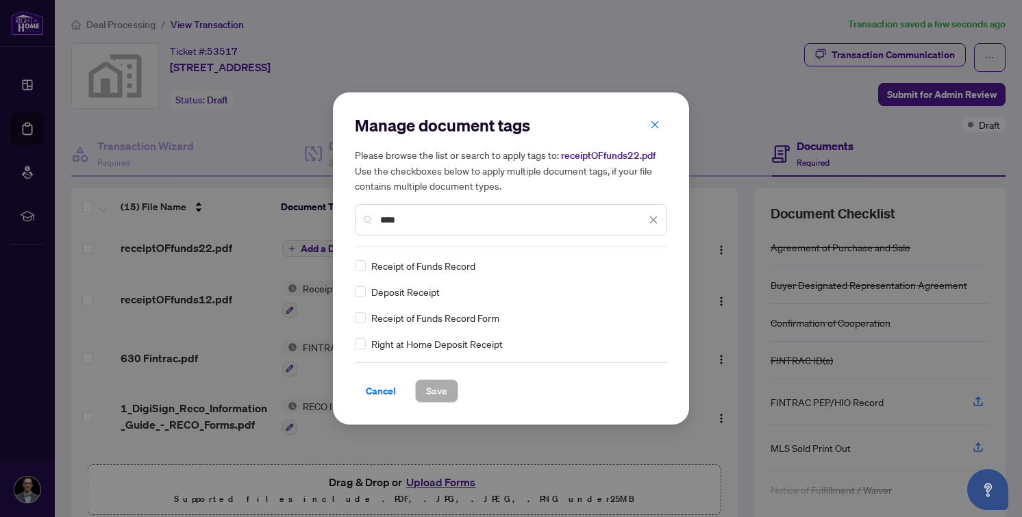
type input "****"
click at [366, 262] on div "Receipt of Funds Record" at bounding box center [507, 265] width 304 height 15
click at [430, 403] on div "Manage document tags Please browse the list or search to apply tags to: receipt…" at bounding box center [511, 258] width 356 height 332
click at [431, 392] on span "Save" at bounding box center [436, 391] width 21 height 22
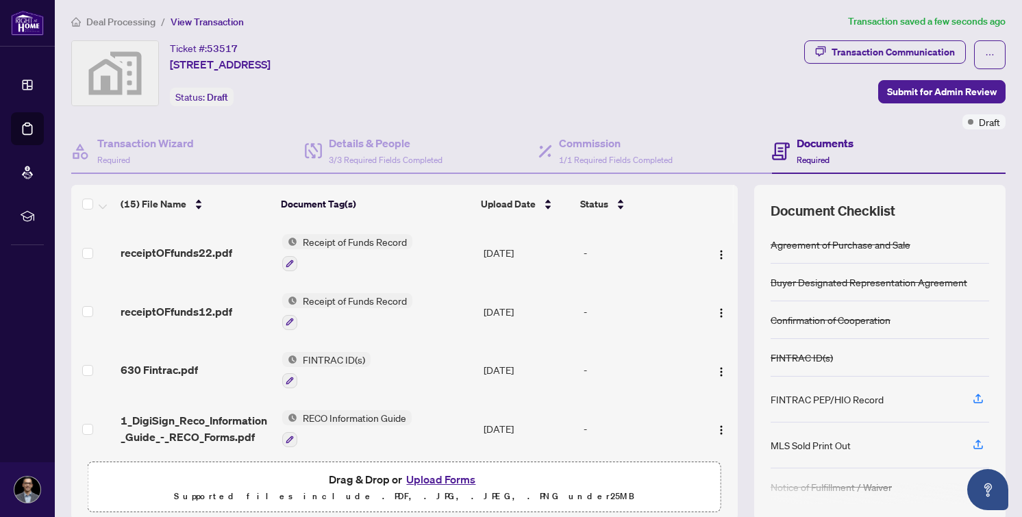
scroll to position [82, 0]
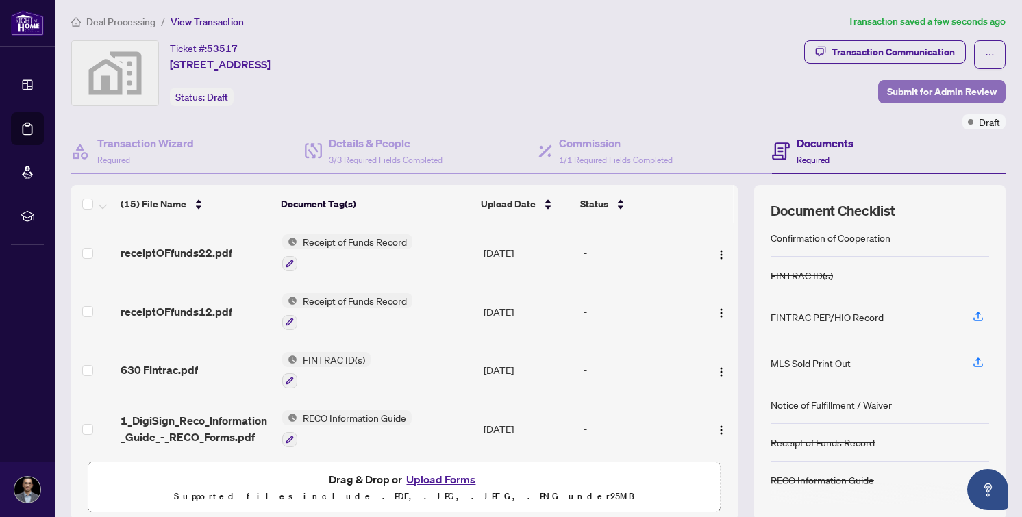
click at [923, 90] on span "Submit for Admin Review" at bounding box center [942, 92] width 110 height 22
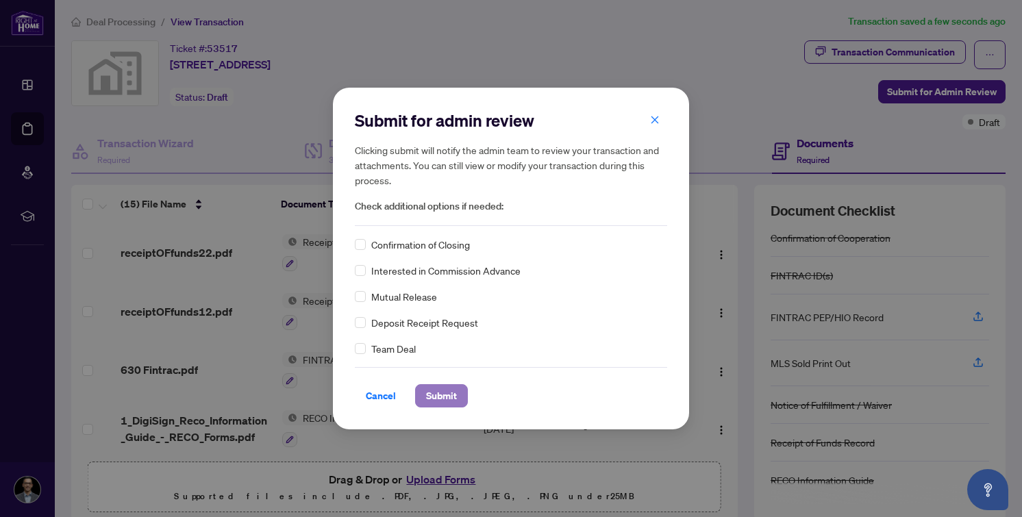
click at [453, 394] on span "Submit" at bounding box center [441, 396] width 31 height 22
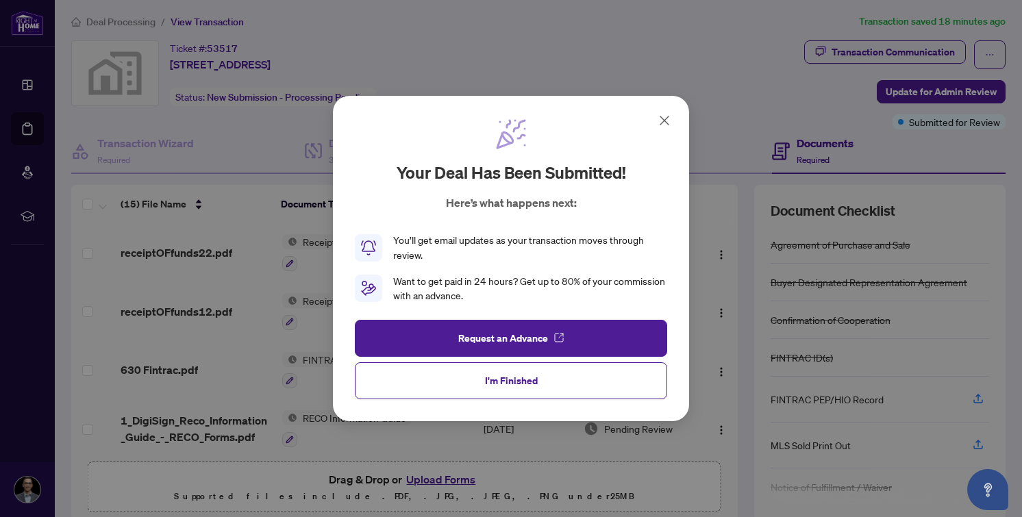
click at [664, 121] on icon at bounding box center [664, 120] width 8 height 8
